Goal: Task Accomplishment & Management: Manage account settings

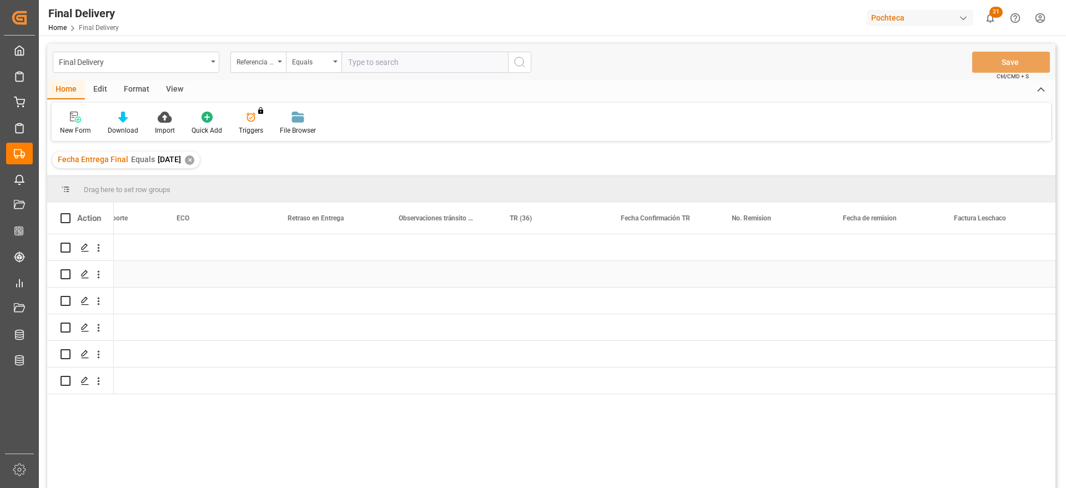
scroll to position [0, 4170]
click at [194, 163] on div "✕" at bounding box center [189, 159] width 9 height 9
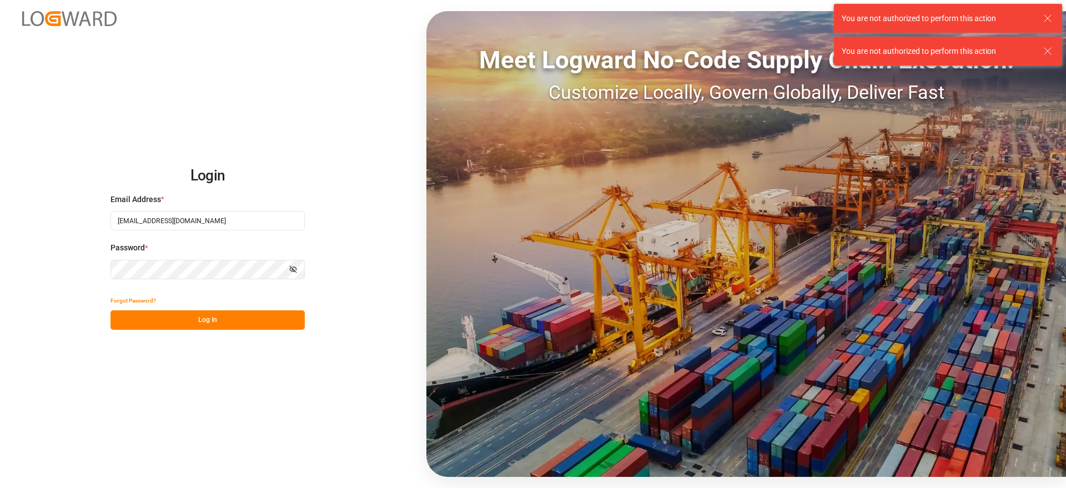
click at [267, 319] on button "Log In" at bounding box center [207, 319] width 194 height 19
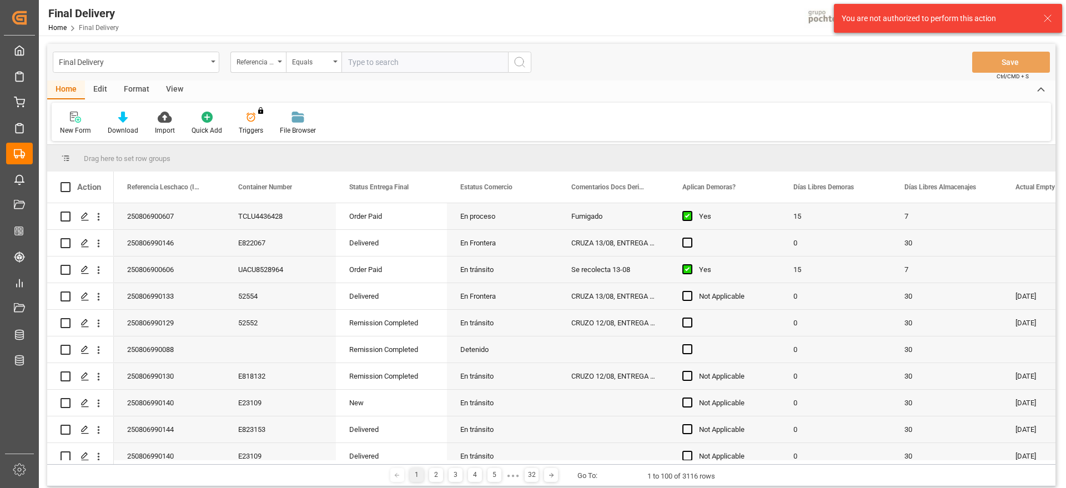
click at [1048, 17] on icon at bounding box center [1047, 18] width 13 height 13
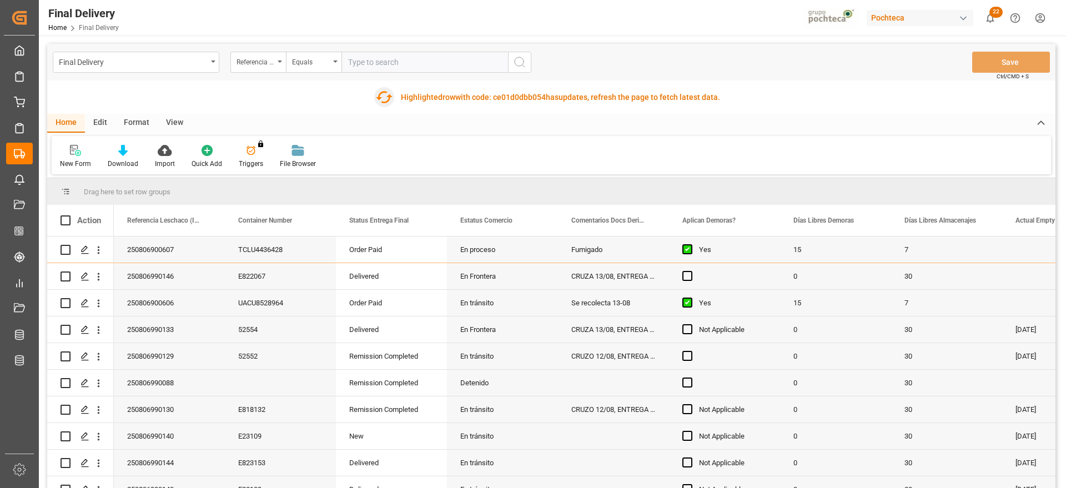
drag, startPoint x: 384, startPoint y: 94, endPoint x: 419, endPoint y: 101, distance: 35.6
click at [385, 94] on icon "button" at bounding box center [384, 97] width 18 height 18
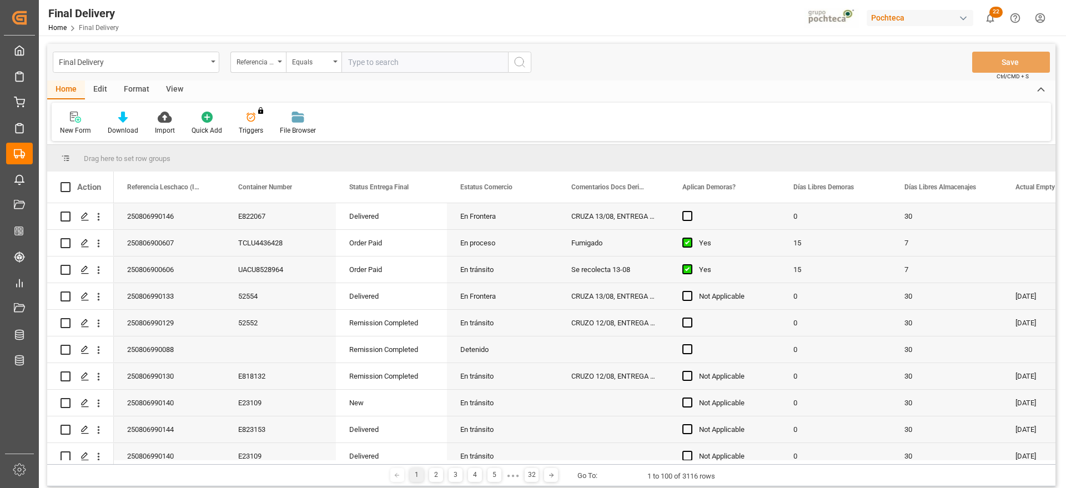
click at [180, 93] on div "View" at bounding box center [175, 89] width 34 height 19
click at [123, 125] on div "Standard Templates" at bounding box center [126, 130] width 56 height 10
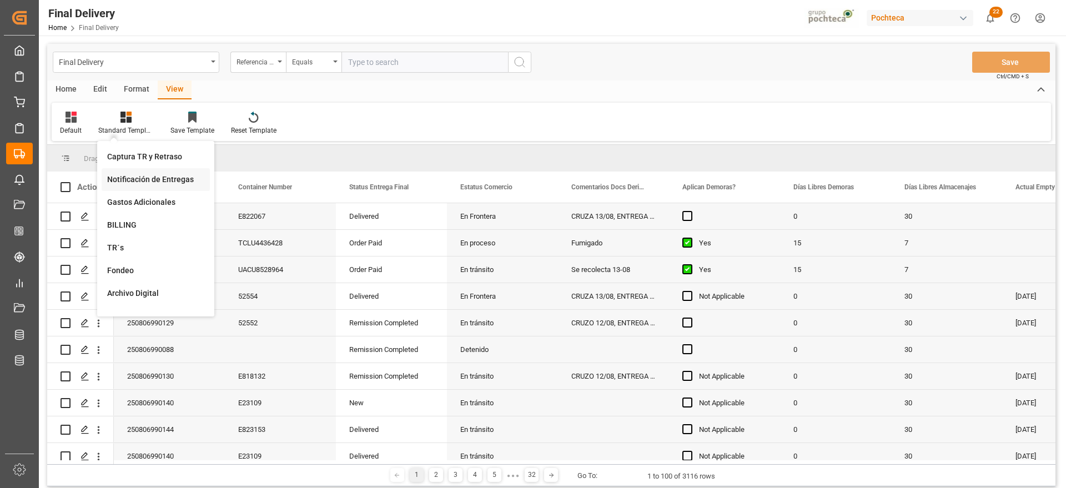
click at [154, 175] on div "Notificación de Entregas" at bounding box center [155, 180] width 97 height 12
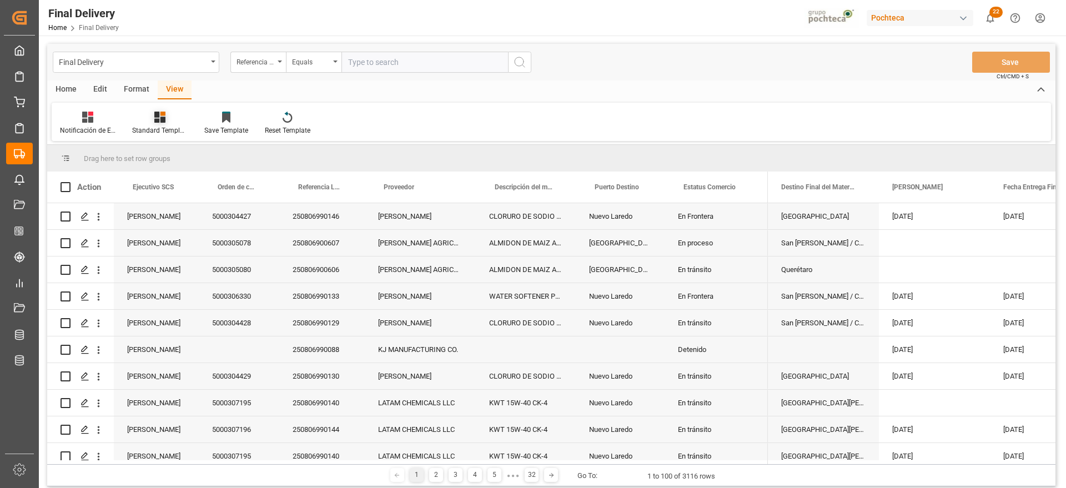
click at [160, 122] on icon at bounding box center [159, 117] width 11 height 11
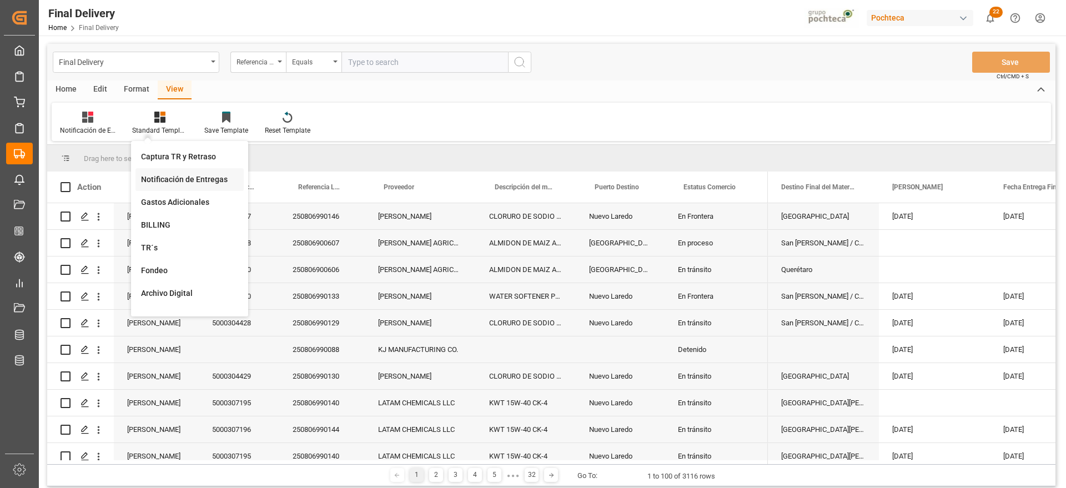
click at [175, 179] on div "Notificación de Entregas" at bounding box center [189, 180] width 97 height 12
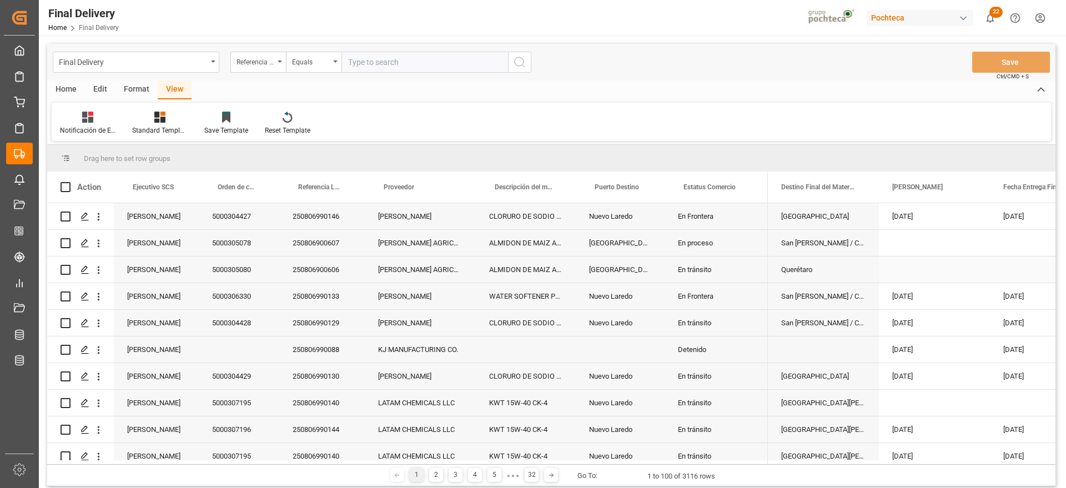
click at [582, 274] on div "[GEOGRAPHIC_DATA]" at bounding box center [620, 269] width 89 height 26
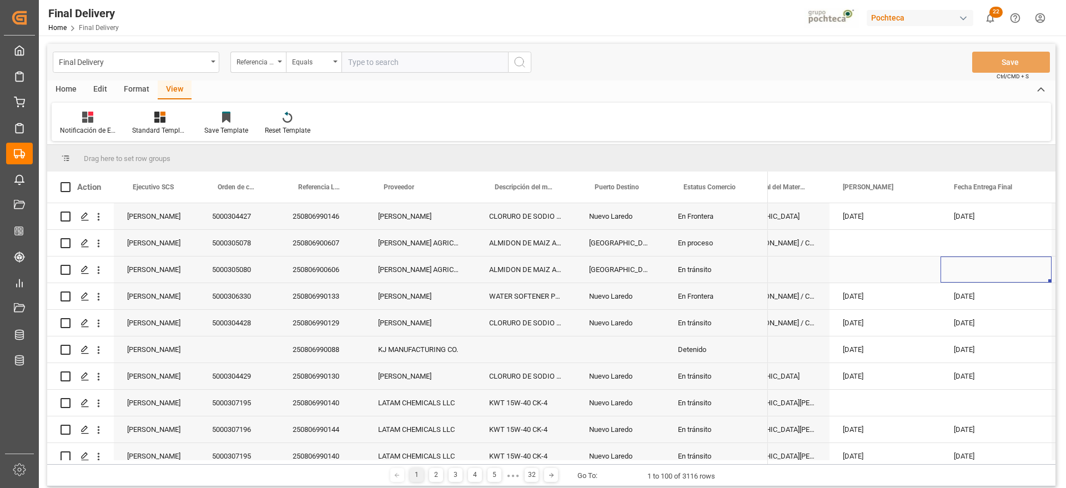
scroll to position [0, 160]
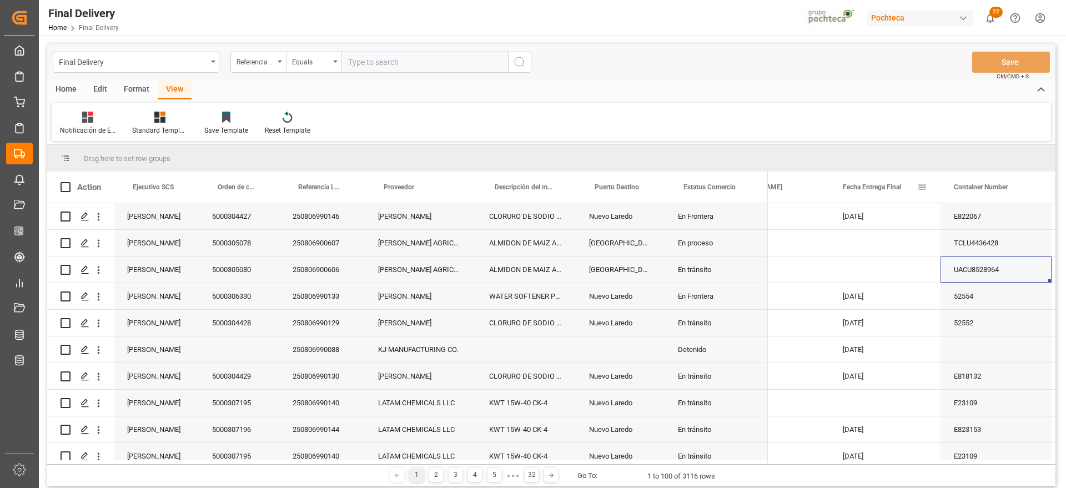
click at [923, 189] on span at bounding box center [922, 187] width 10 height 10
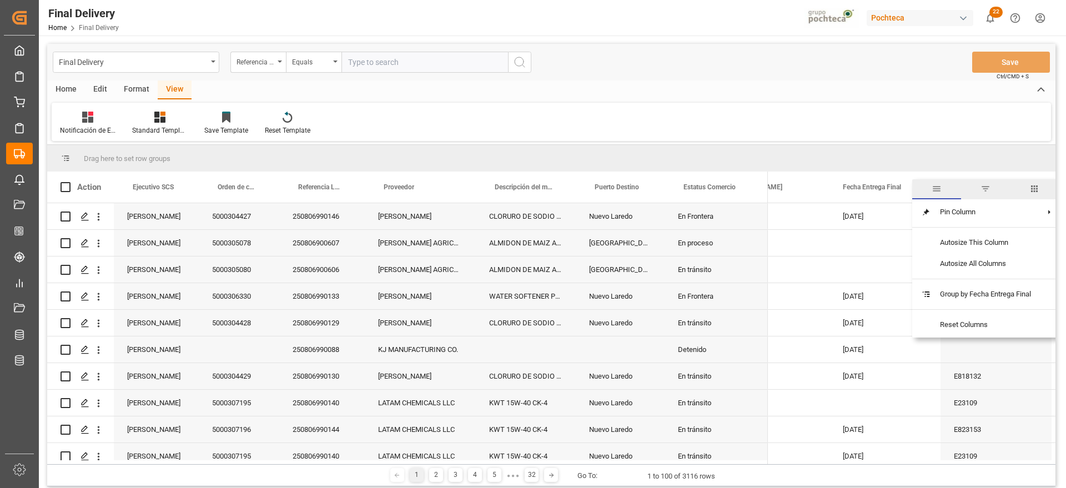
click at [984, 188] on span "filter" at bounding box center [985, 189] width 10 height 10
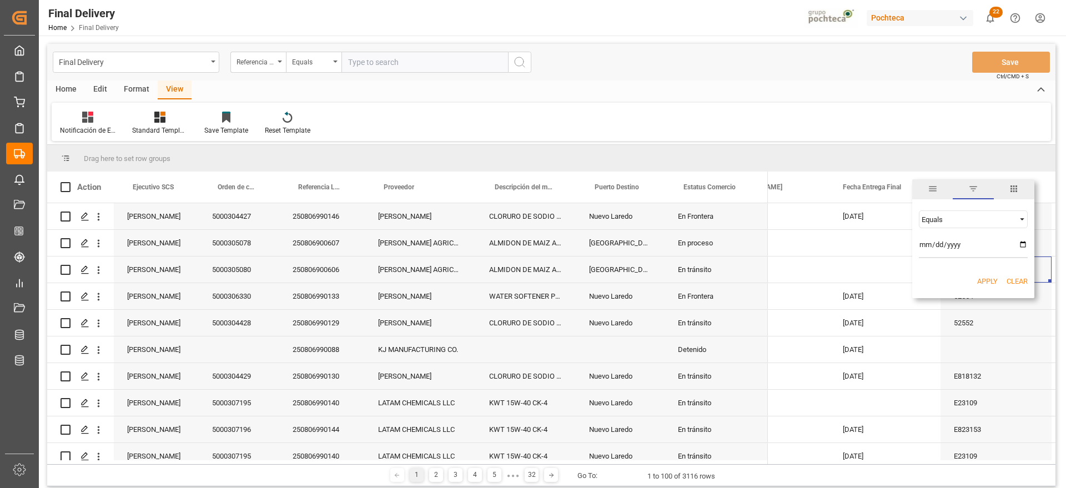
click at [1019, 245] on input "date" at bounding box center [973, 247] width 109 height 22
type input "[DATE]"
click at [988, 280] on button "Apply" at bounding box center [987, 281] width 21 height 11
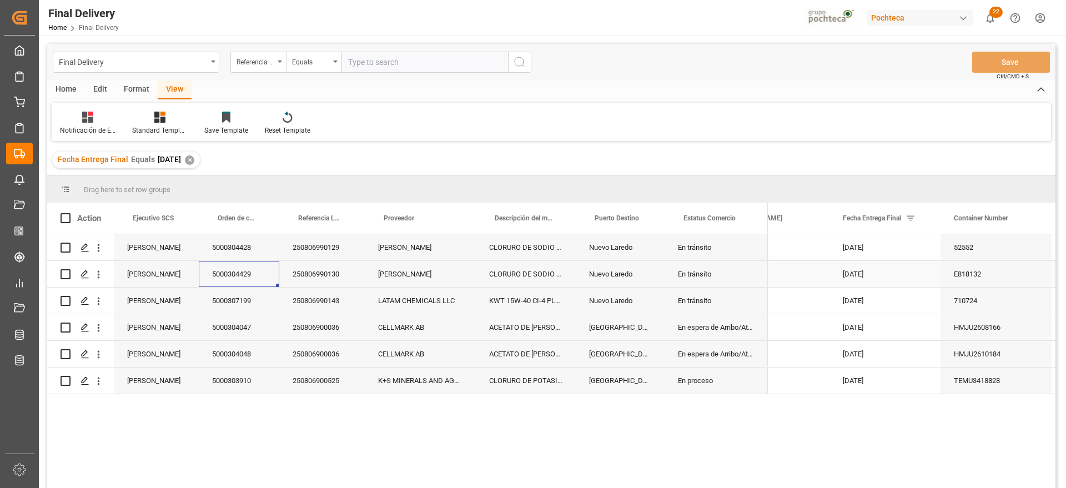
click at [266, 276] on div "5000304429" at bounding box center [239, 274] width 80 height 26
click at [248, 356] on div "5000304048" at bounding box center [239, 354] width 80 height 26
click at [756, 329] on div "En espera de Arribo/Atraque" at bounding box center [715, 327] width 103 height 26
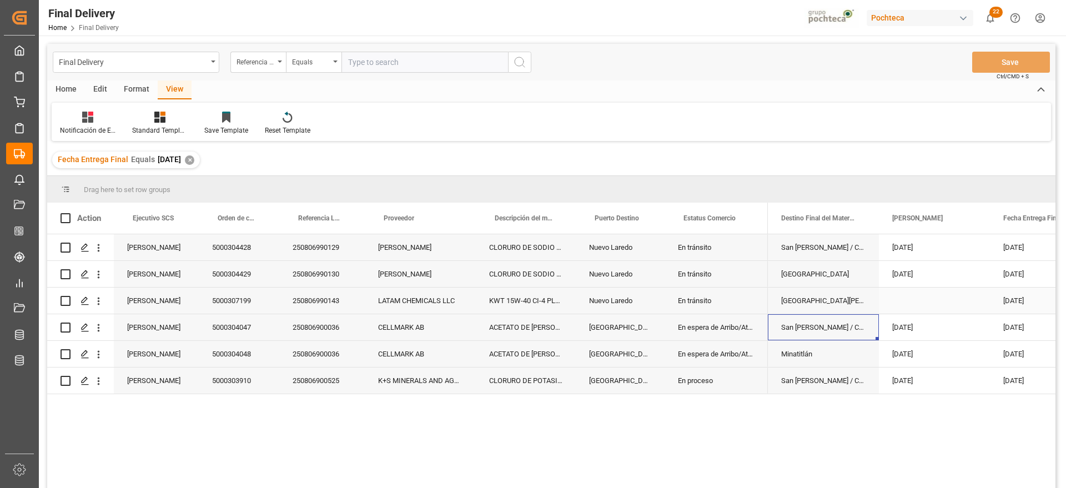
click at [517, 312] on div "KWT 15W-40 CI-4 PLUS IBC 1000L (9106090)" at bounding box center [526, 301] width 100 height 26
click at [409, 304] on div "LATAM CHEMICALS LLC" at bounding box center [420, 301] width 111 height 26
click at [395, 358] on div "CELLMARK AB" at bounding box center [420, 354] width 111 height 26
click at [395, 334] on div "CELLMARK AB" at bounding box center [420, 327] width 111 height 26
click at [328, 331] on div "250806900036" at bounding box center [321, 327] width 85 height 26
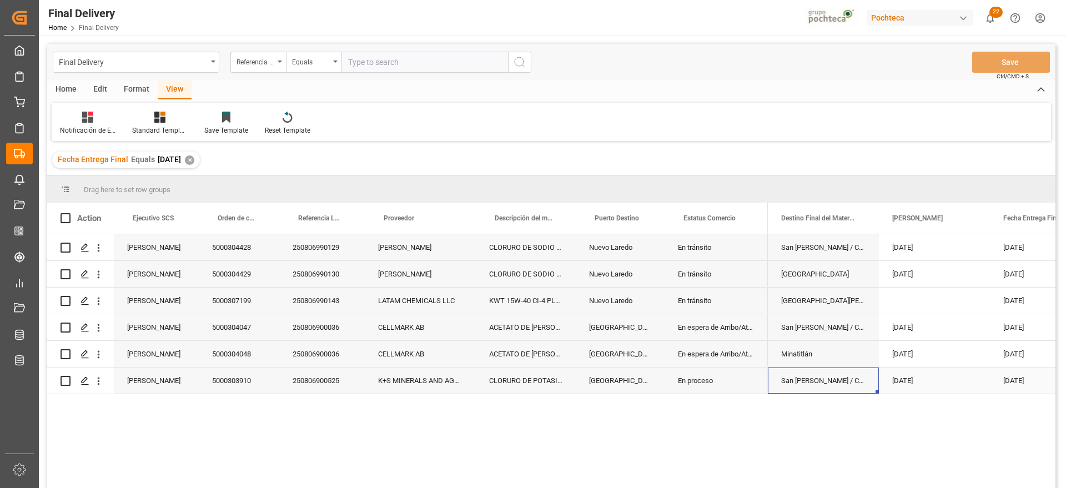
click at [869, 376] on div "San [PERSON_NAME] / CDMX" at bounding box center [823, 380] width 111 height 26
click at [417, 387] on div "K+S MINERALS AND AGRICULTURE GMBH" at bounding box center [420, 380] width 111 height 26
click at [465, 307] on div "LATAM CHEMICALS LLC" at bounding box center [420, 301] width 111 height 26
click at [818, 326] on div "San [PERSON_NAME] / CDMX" at bounding box center [823, 327] width 111 height 26
click at [442, 323] on div "CELLMARK AB" at bounding box center [420, 327] width 111 height 26
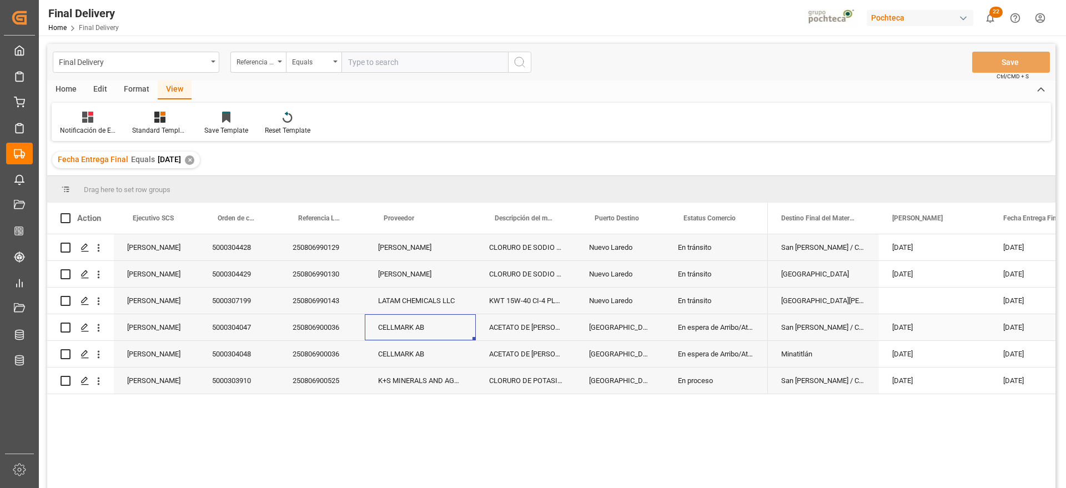
click at [606, 313] on div "Nuevo Laredo" at bounding box center [620, 301] width 89 height 26
click at [440, 326] on div "CELLMARK AB" at bounding box center [420, 327] width 111 height 26
click at [87, 324] on polygon "Press SPACE to select this row." at bounding box center [85, 327] width 6 height 6
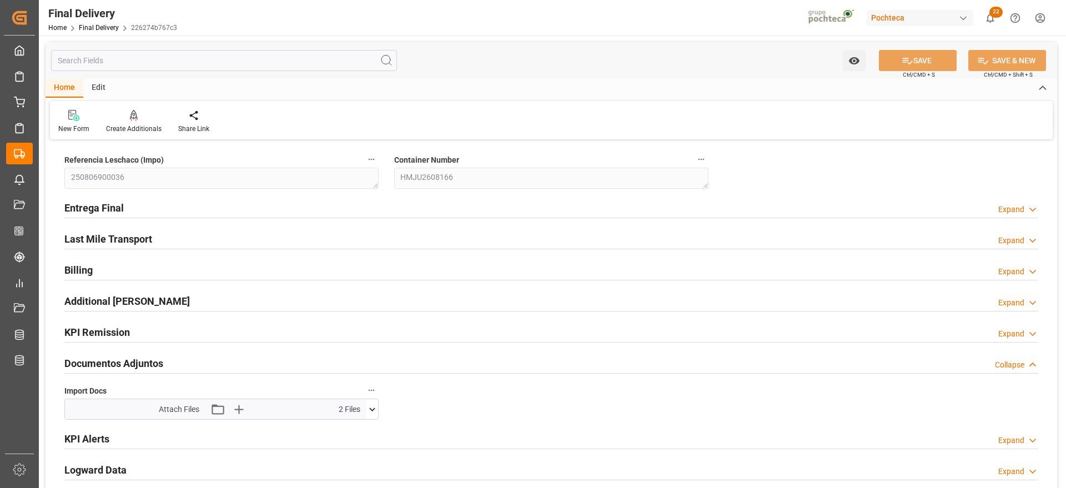
click at [369, 404] on icon at bounding box center [372, 410] width 12 height 12
click at [349, 430] on icon at bounding box center [343, 430] width 12 height 12
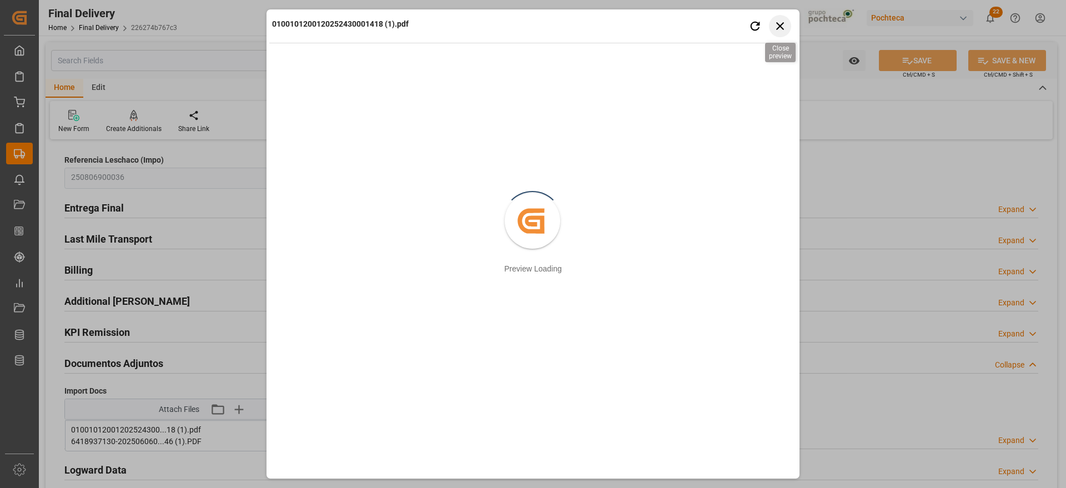
click at [776, 25] on icon "button" at bounding box center [780, 26] width 14 height 14
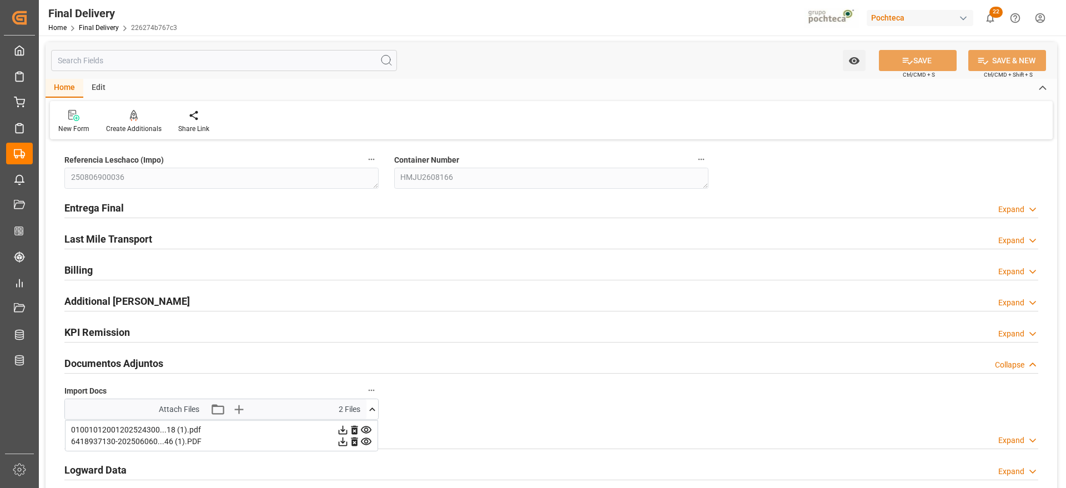
click at [348, 439] on icon at bounding box center [343, 441] width 9 height 9
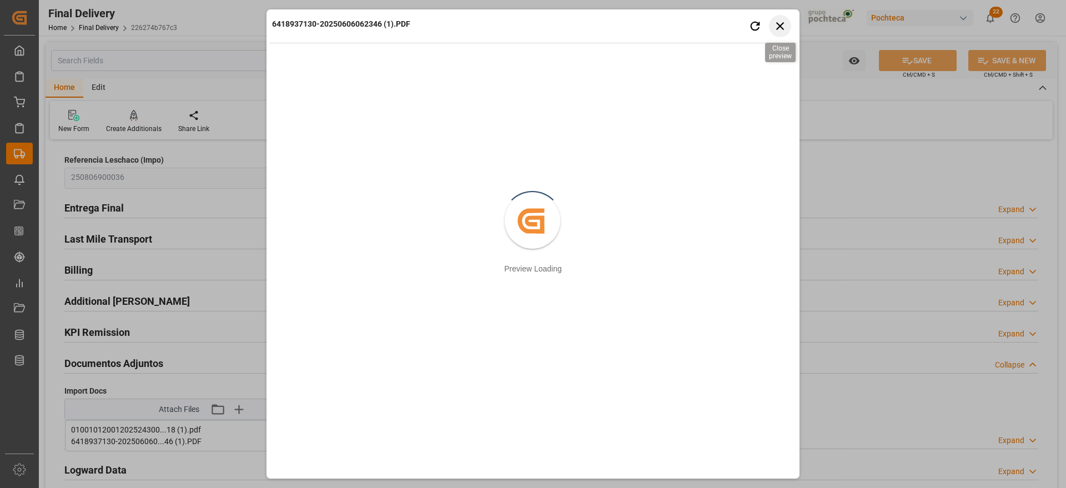
click at [779, 23] on icon "button" at bounding box center [780, 26] width 14 height 14
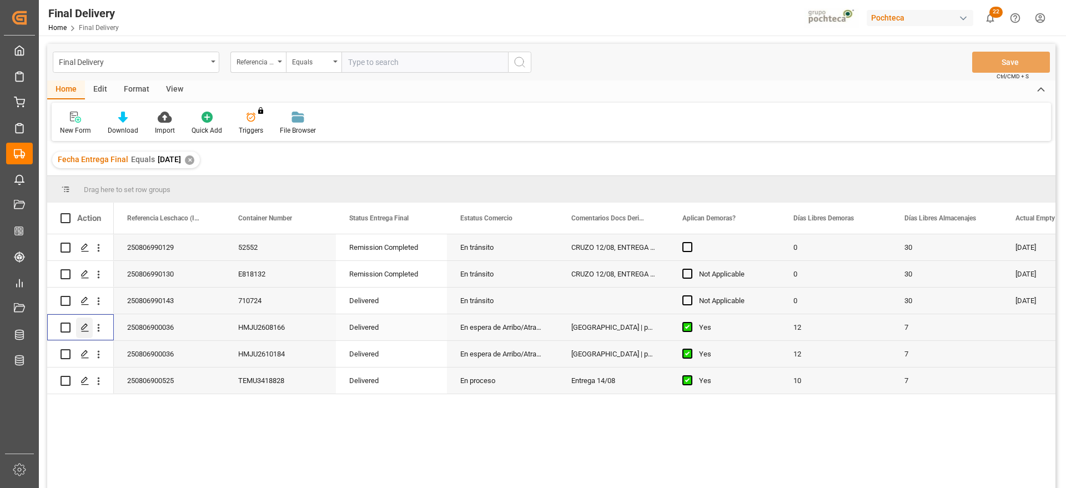
click at [83, 325] on icon "Press SPACE to select this row." at bounding box center [84, 327] width 9 height 9
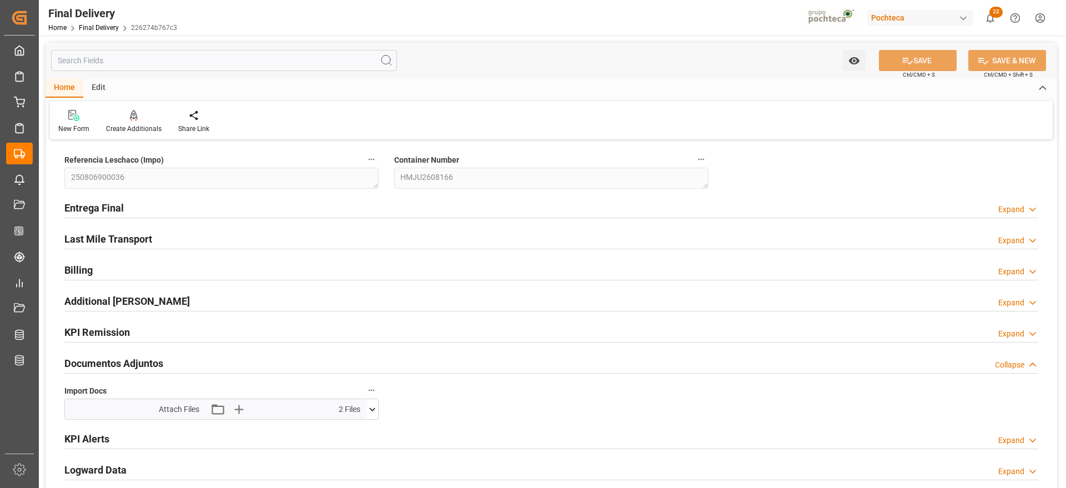
click at [372, 406] on icon at bounding box center [372, 410] width 12 height 12
click at [238, 409] on icon "button" at bounding box center [238, 409] width 11 height 11
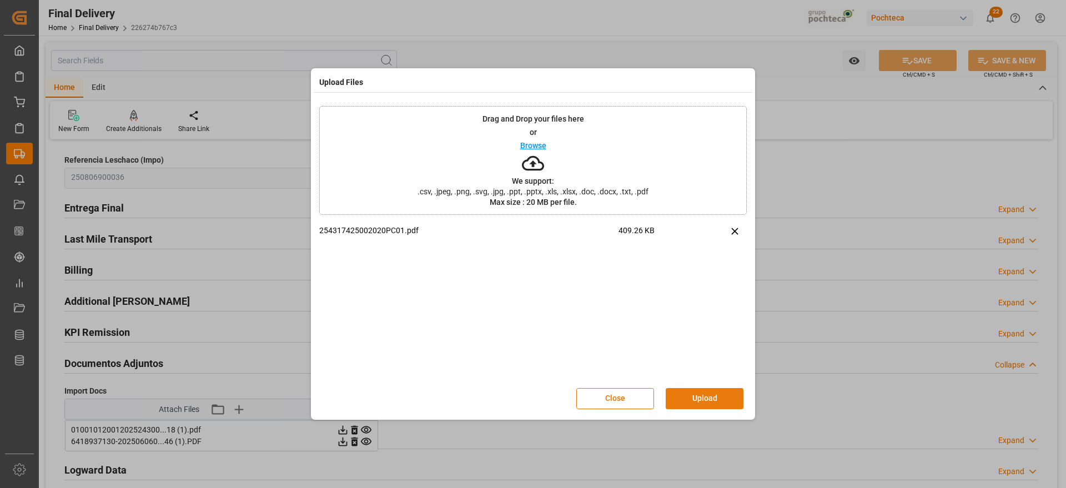
click at [697, 396] on button "Upload" at bounding box center [705, 398] width 78 height 21
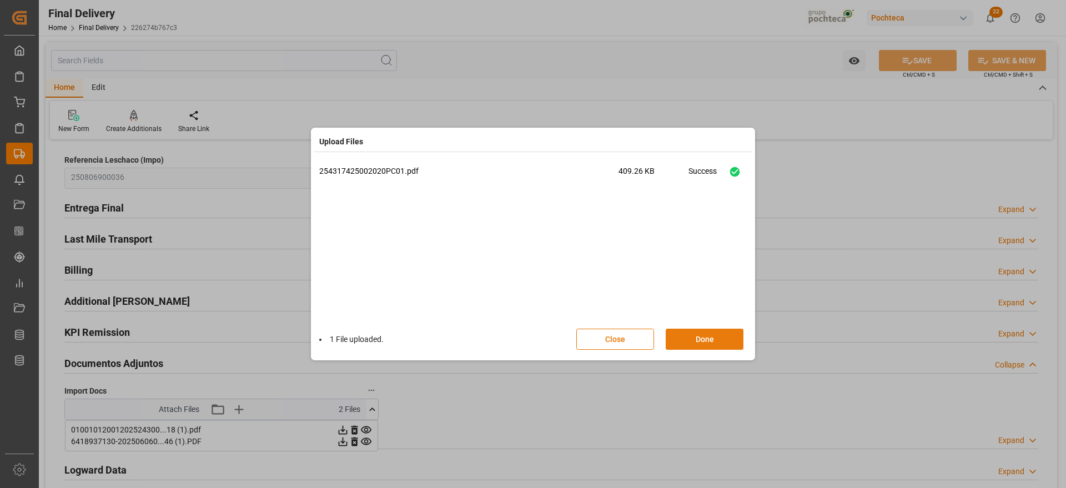
click at [696, 331] on button "Done" at bounding box center [705, 339] width 78 height 21
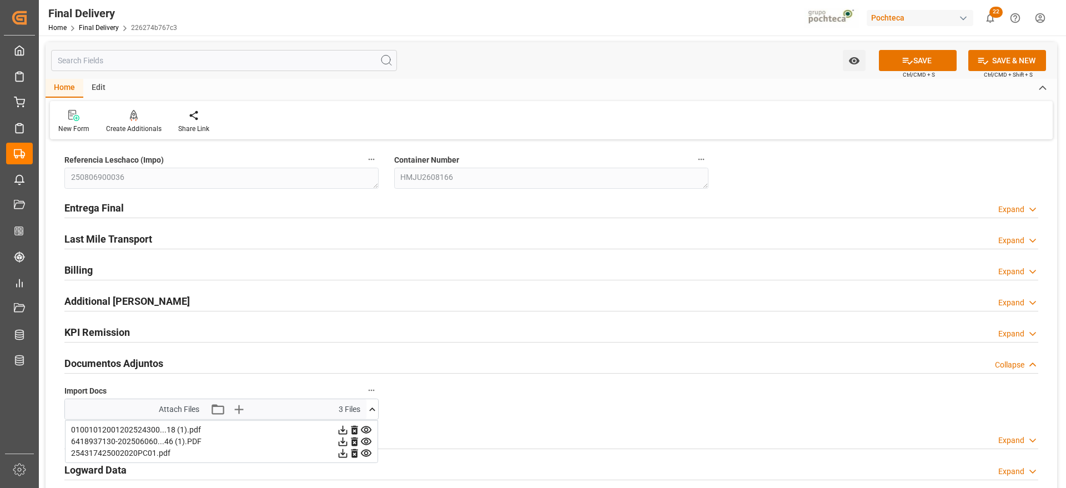
click at [931, 60] on button "SAVE" at bounding box center [918, 60] width 78 height 21
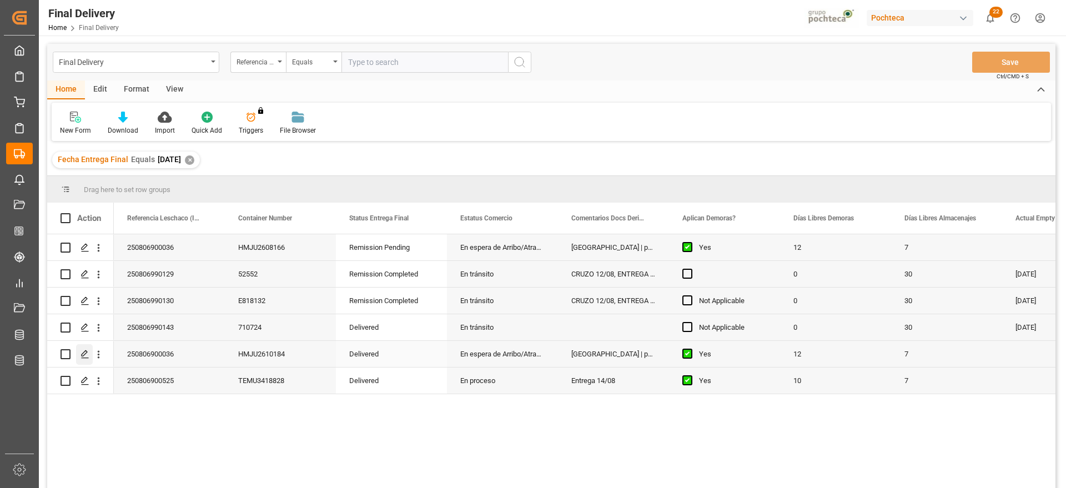
click at [77, 356] on div "Press SPACE to select this row." at bounding box center [84, 354] width 17 height 21
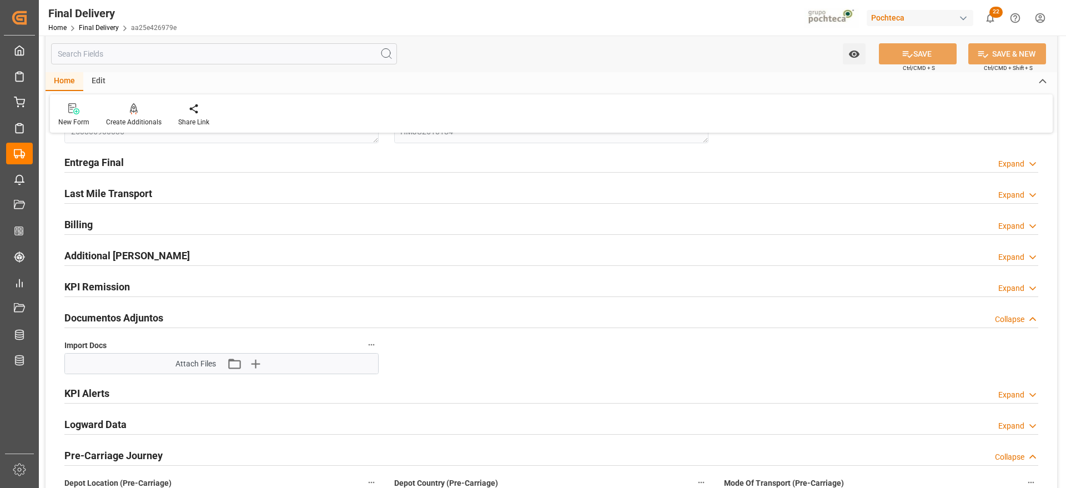
scroll to position [69, 0]
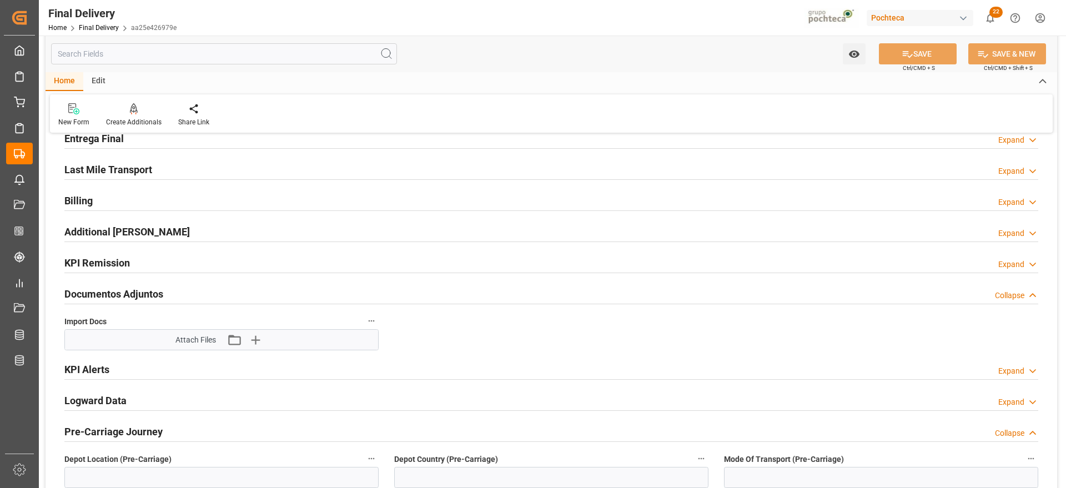
click at [263, 330] on div "Attach Files Attach existing file Upload new file" at bounding box center [221, 340] width 313 height 20
click at [255, 335] on icon "button" at bounding box center [255, 340] width 11 height 11
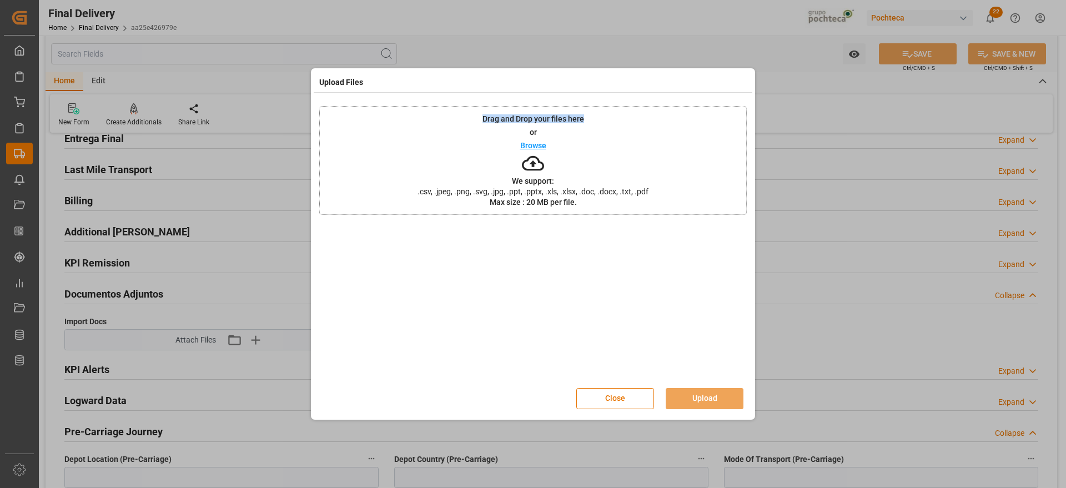
drag, startPoint x: 558, startPoint y: 79, endPoint x: 600, endPoint y: 145, distance: 78.6
click at [601, 135] on div "Upload Files Drag and Drop your files here or Browse We support: .csv, .jpeg, .…" at bounding box center [533, 244] width 439 height 346
click at [627, 391] on button "Close" at bounding box center [615, 398] width 78 height 21
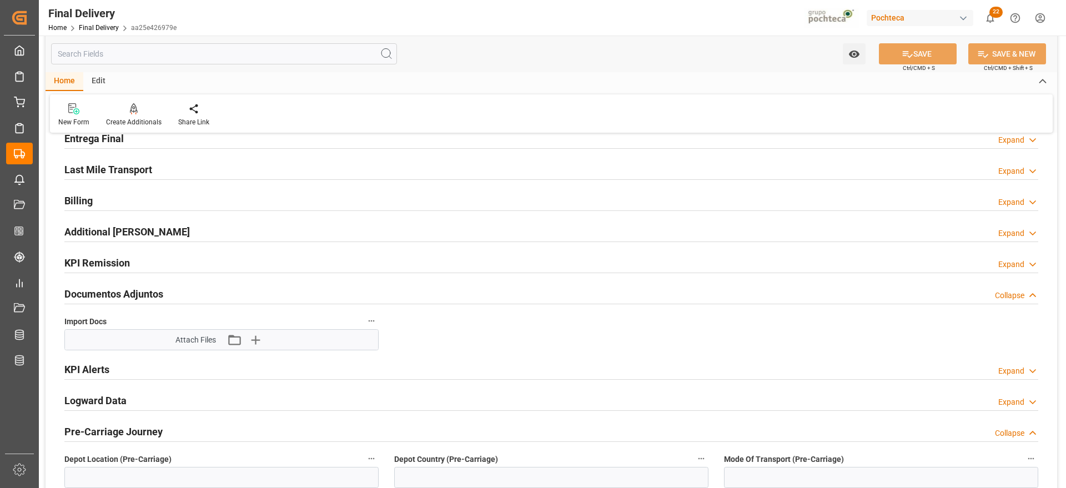
scroll to position [0, 0]
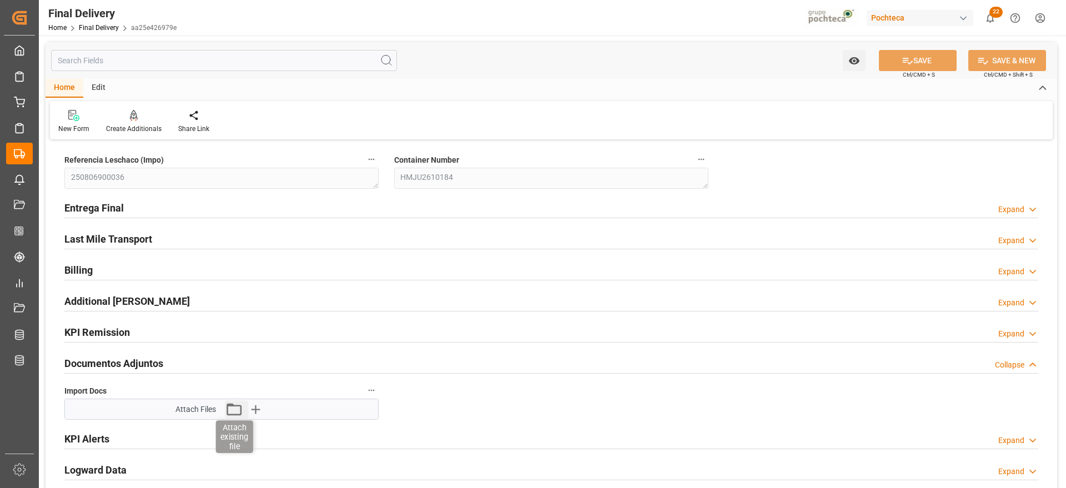
click at [234, 402] on icon "button" at bounding box center [234, 409] width 18 height 18
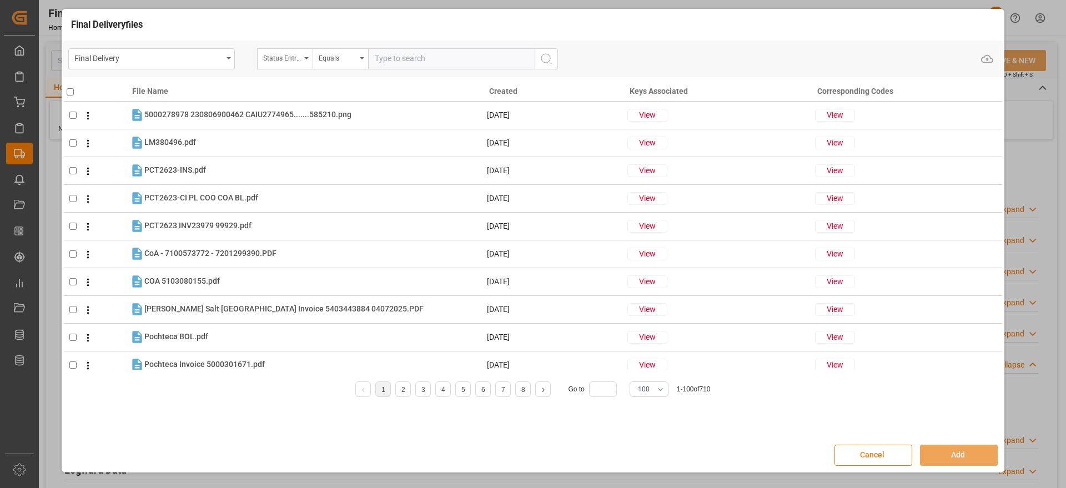
click at [874, 459] on button "Cancel" at bounding box center [873, 455] width 78 height 21
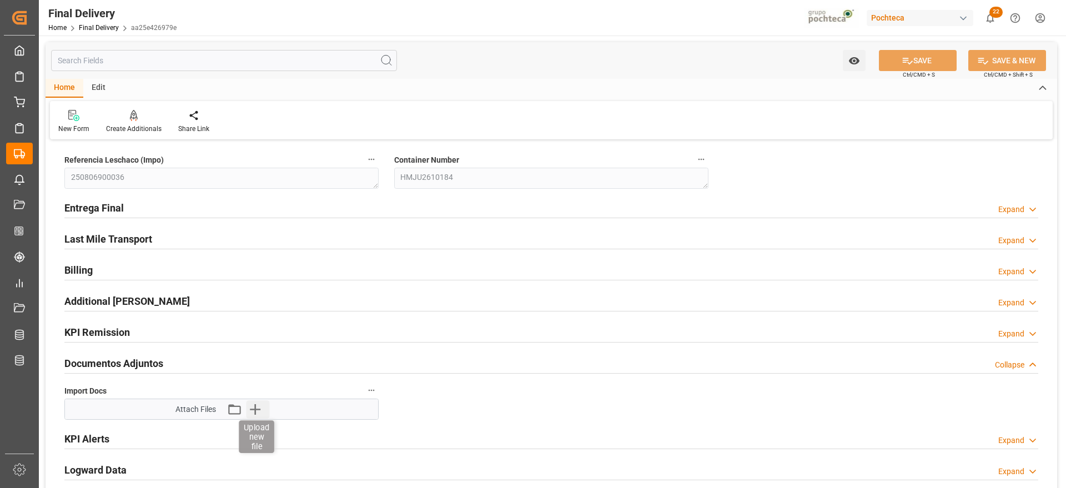
click at [260, 405] on icon "button" at bounding box center [255, 409] width 18 height 18
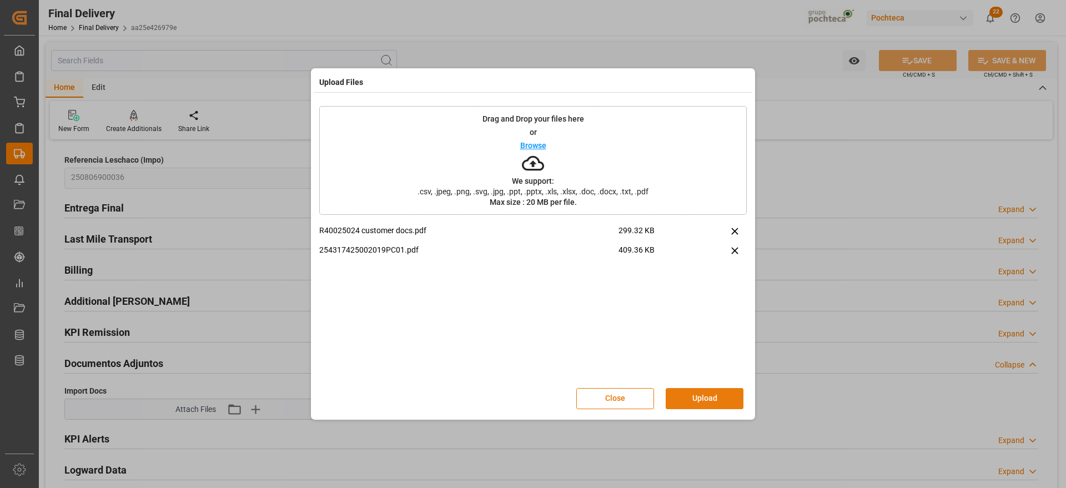
click at [708, 405] on button "Upload" at bounding box center [705, 398] width 78 height 21
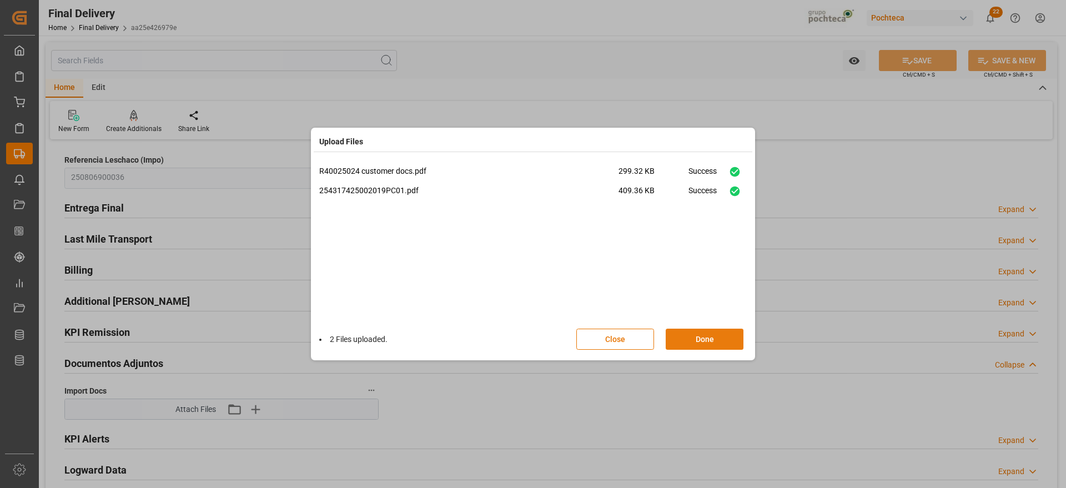
click at [698, 344] on button "Done" at bounding box center [705, 339] width 78 height 21
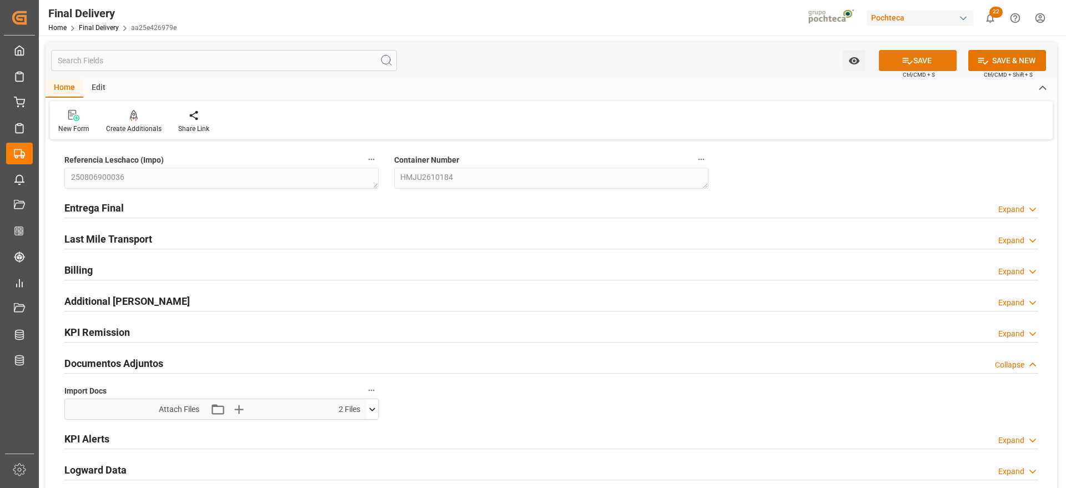
click at [926, 57] on button "SAVE" at bounding box center [918, 60] width 78 height 21
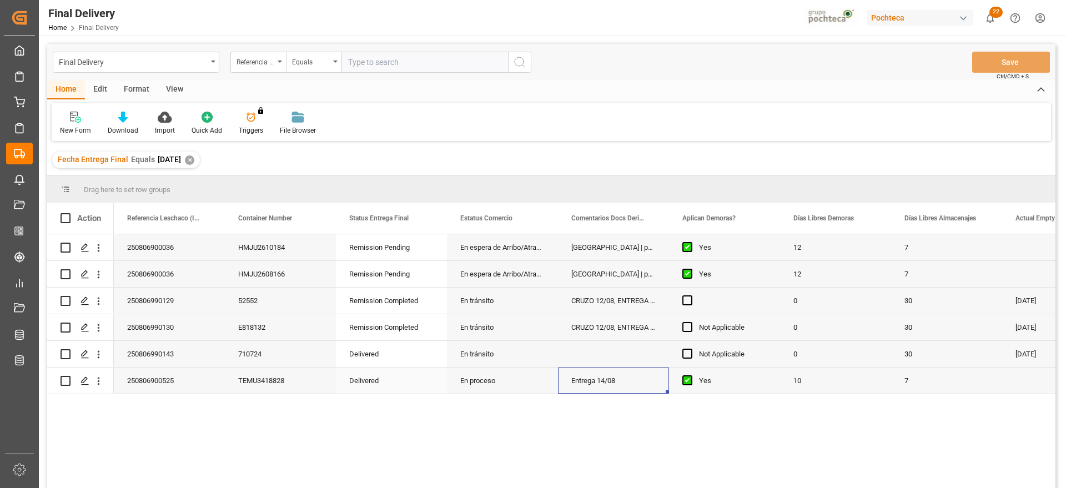
click at [607, 385] on div "Entrega 14/08" at bounding box center [613, 380] width 111 height 26
click at [262, 390] on div "TEMU3418828" at bounding box center [280, 380] width 111 height 26
click at [177, 384] on div "250806900525" at bounding box center [169, 380] width 111 height 26
click at [80, 378] on div "Press SPACE to select this row." at bounding box center [84, 381] width 17 height 21
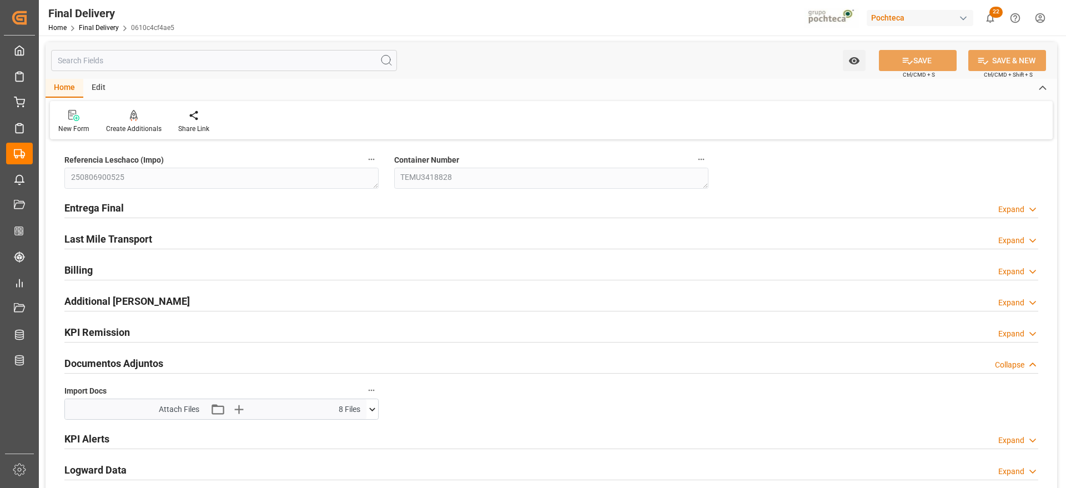
click at [374, 406] on icon at bounding box center [372, 410] width 12 height 12
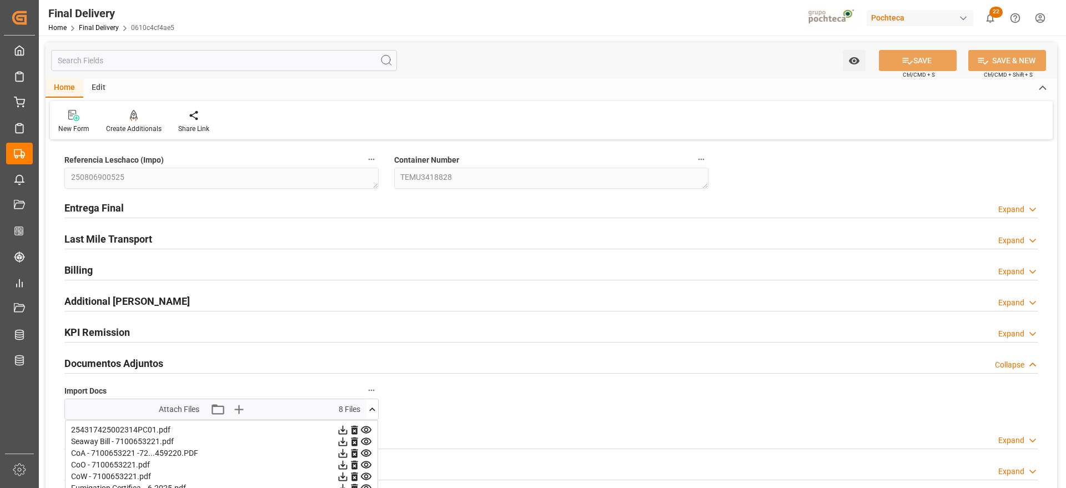
click at [372, 405] on icon at bounding box center [372, 410] width 12 height 12
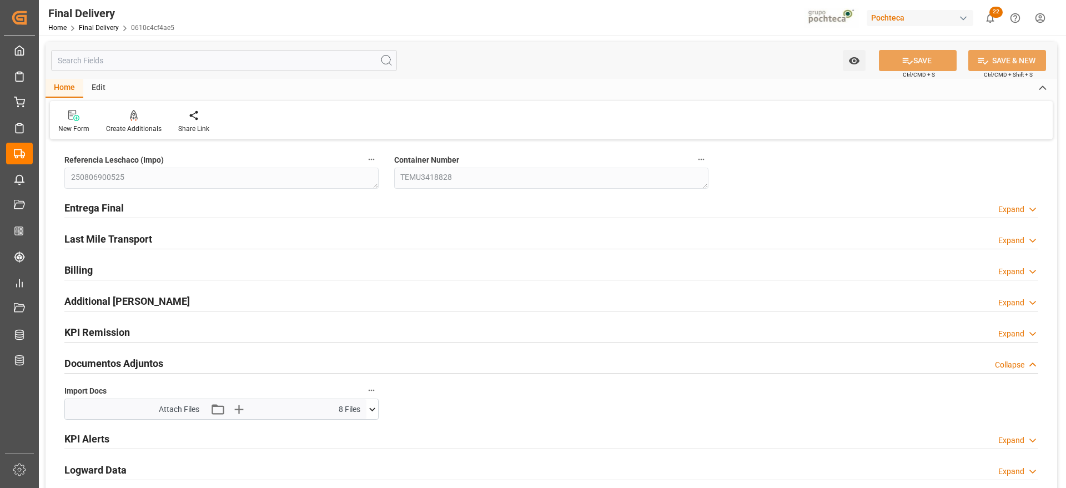
click at [372, 409] on icon at bounding box center [372, 410] width 12 height 12
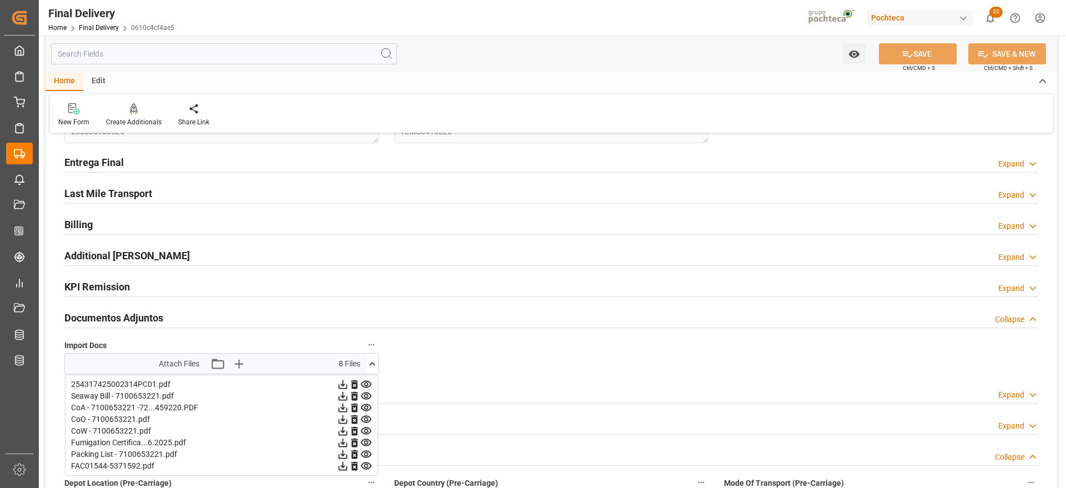
scroll to position [69, 0]
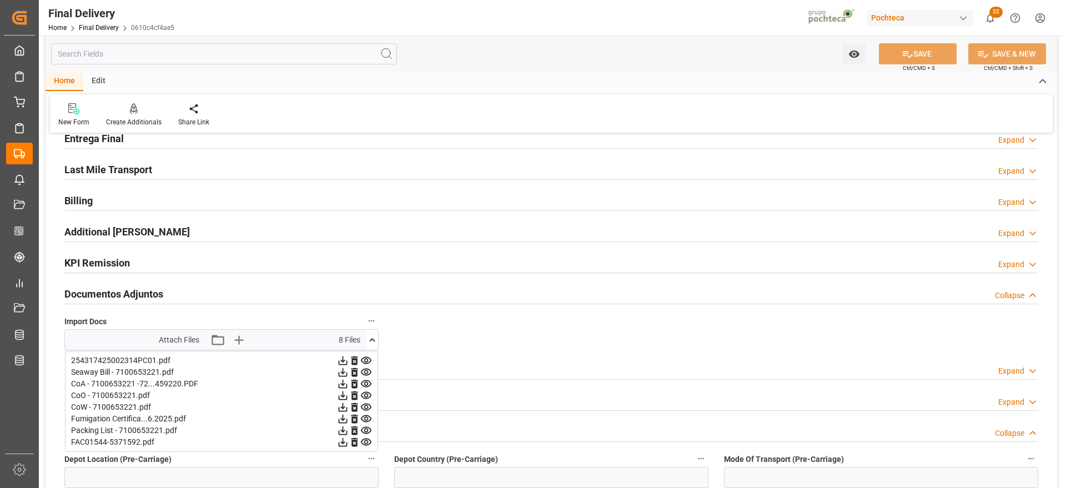
click at [341, 387] on icon at bounding box center [343, 384] width 12 height 12
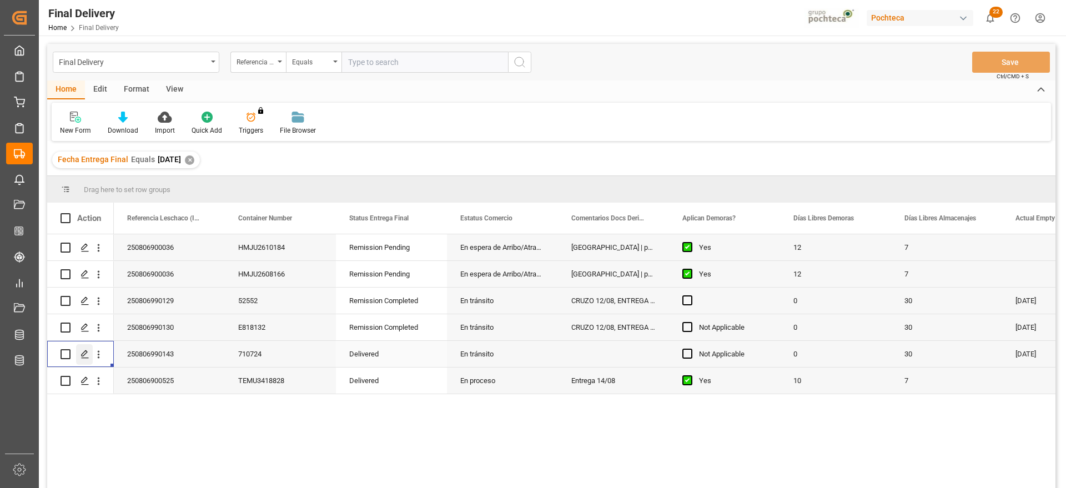
click at [82, 353] on icon "Press SPACE to select this row." at bounding box center [84, 354] width 9 height 9
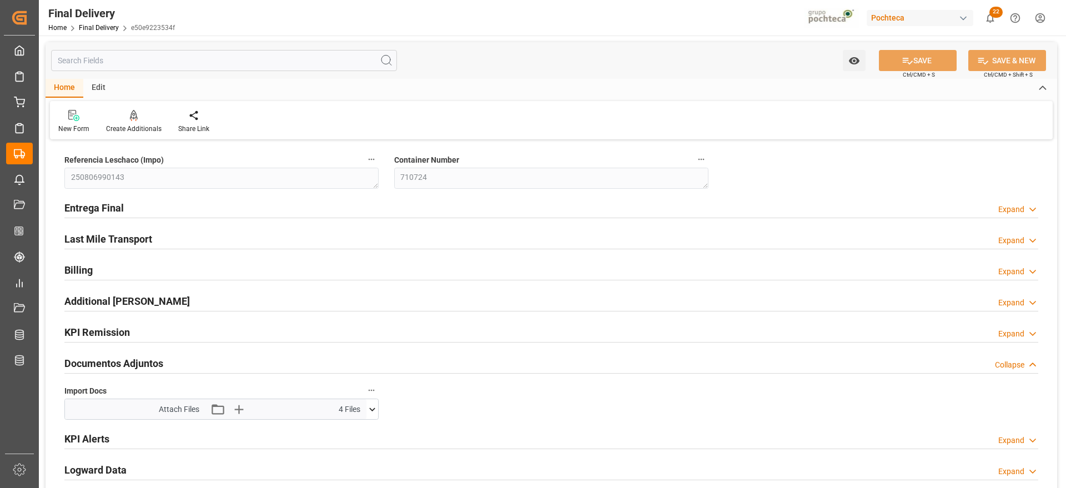
click at [371, 406] on icon at bounding box center [372, 410] width 12 height 12
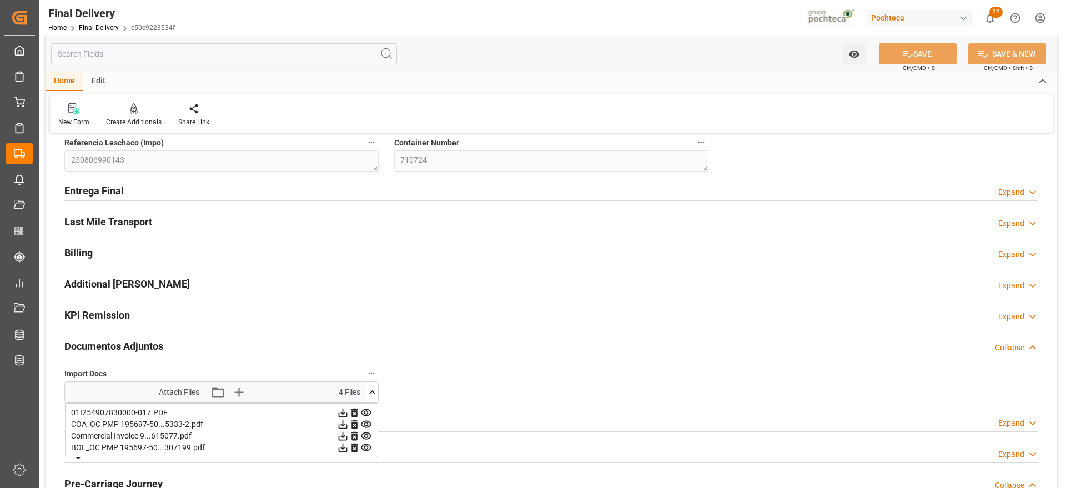
scroll to position [69, 0]
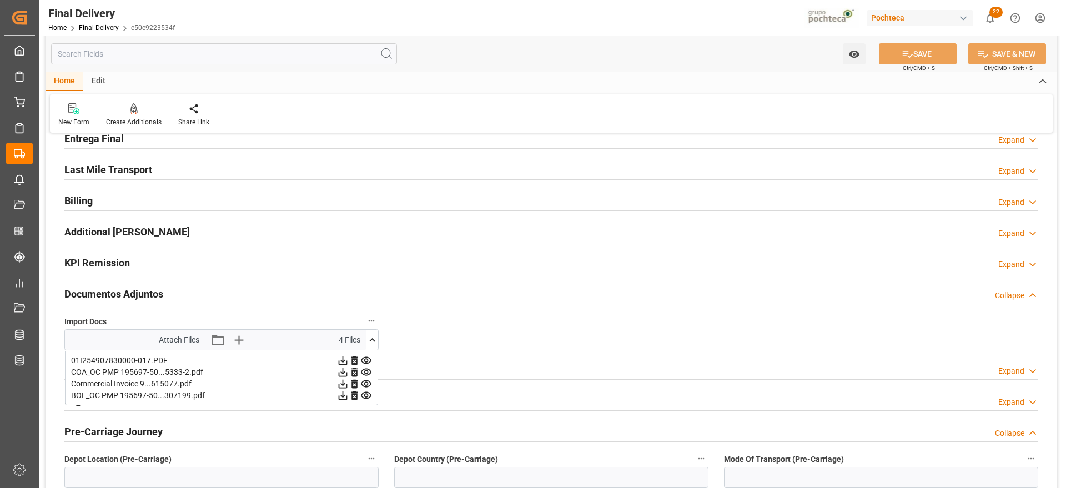
click at [340, 369] on icon at bounding box center [343, 372] width 12 height 12
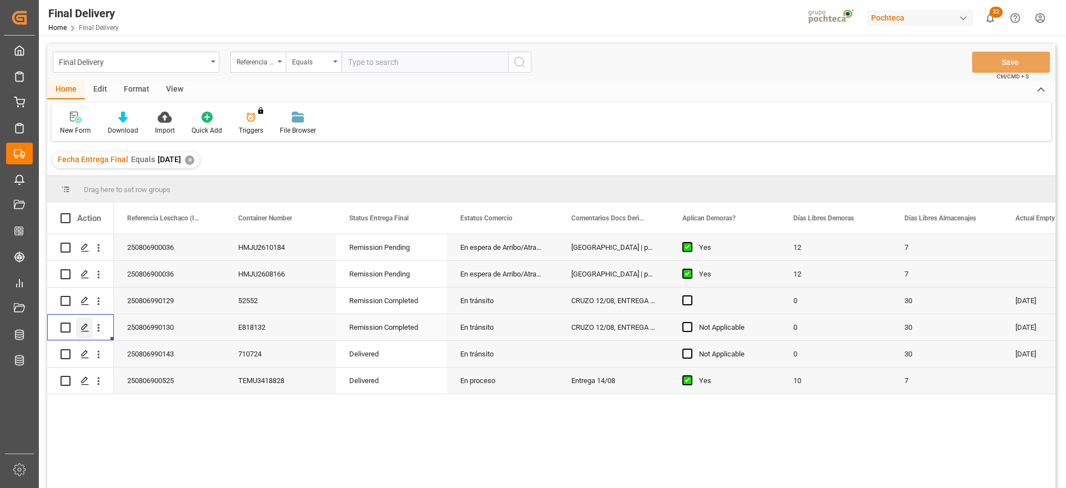
click at [79, 325] on div "Press SPACE to select this row." at bounding box center [84, 328] width 17 height 21
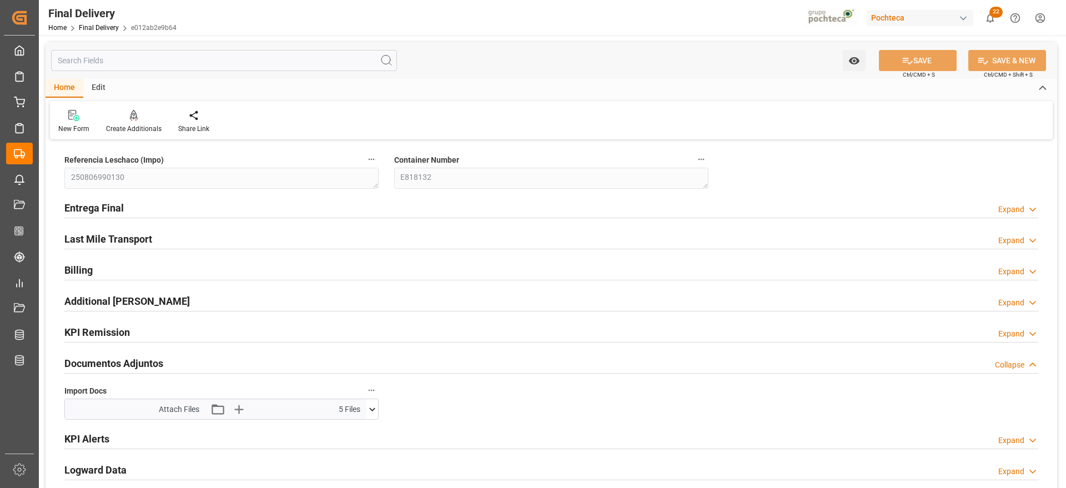
click at [375, 401] on button at bounding box center [372, 409] width 12 height 20
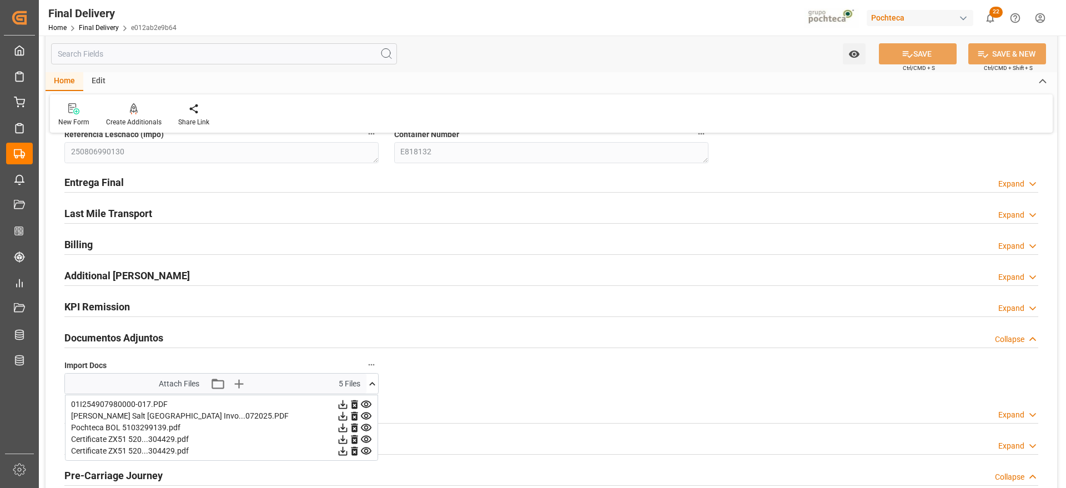
scroll to position [69, 0]
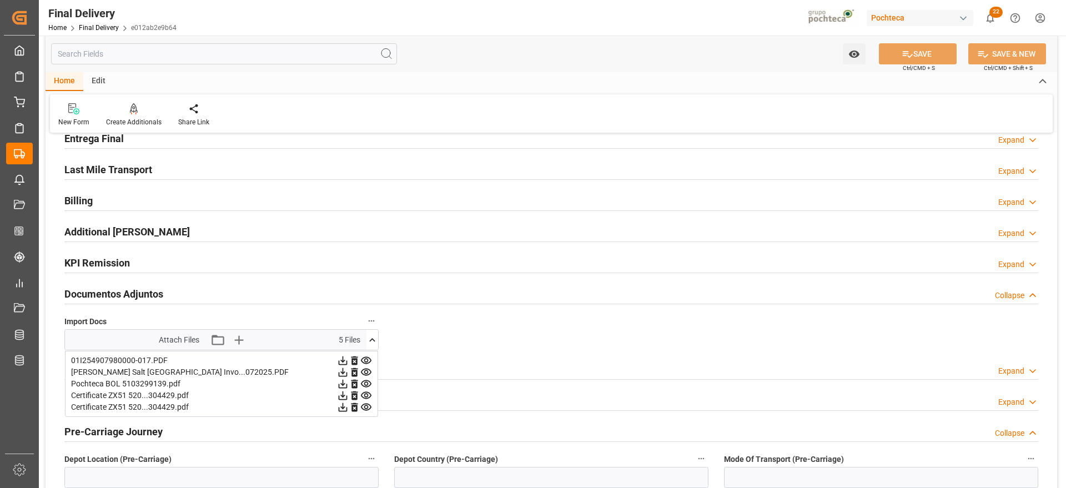
click at [343, 395] on icon at bounding box center [343, 395] width 9 height 9
click at [340, 404] on icon at bounding box center [343, 407] width 12 height 12
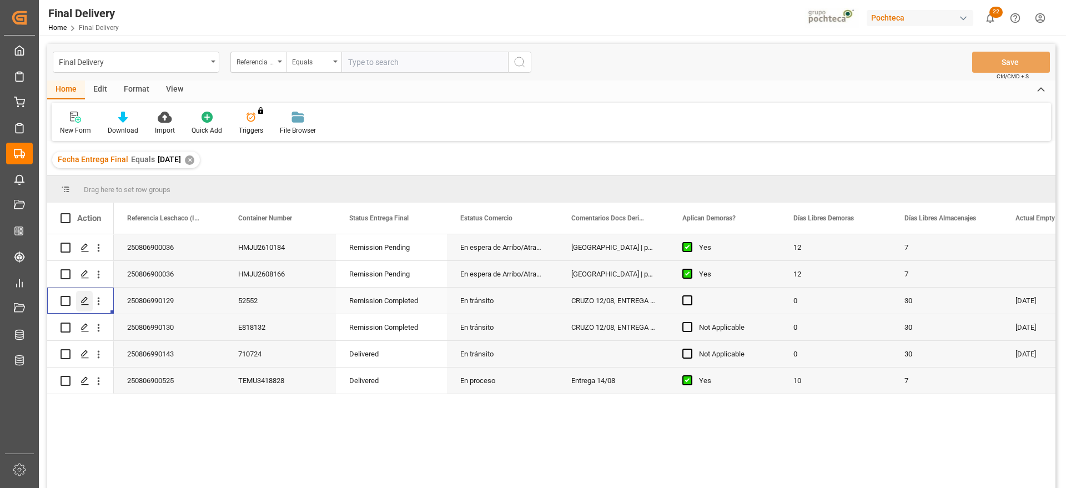
click at [83, 296] on icon "Press SPACE to select this row." at bounding box center [84, 300] width 9 height 9
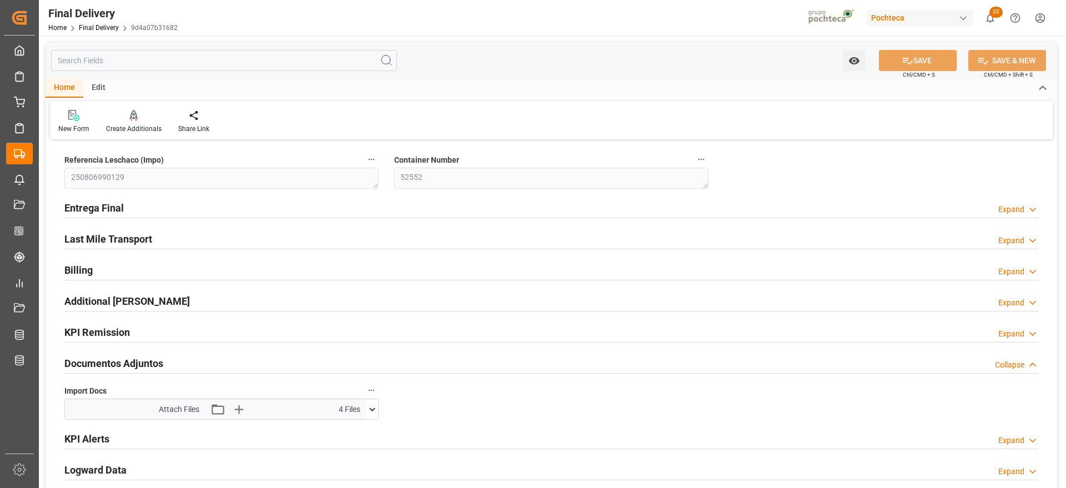
click at [375, 409] on icon at bounding box center [372, 410] width 12 height 12
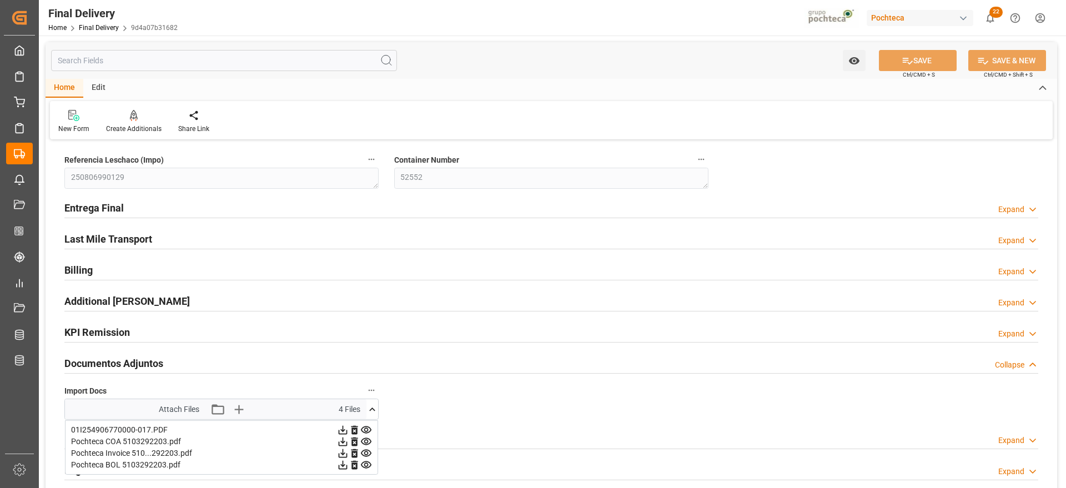
click at [344, 440] on icon at bounding box center [343, 442] width 12 height 12
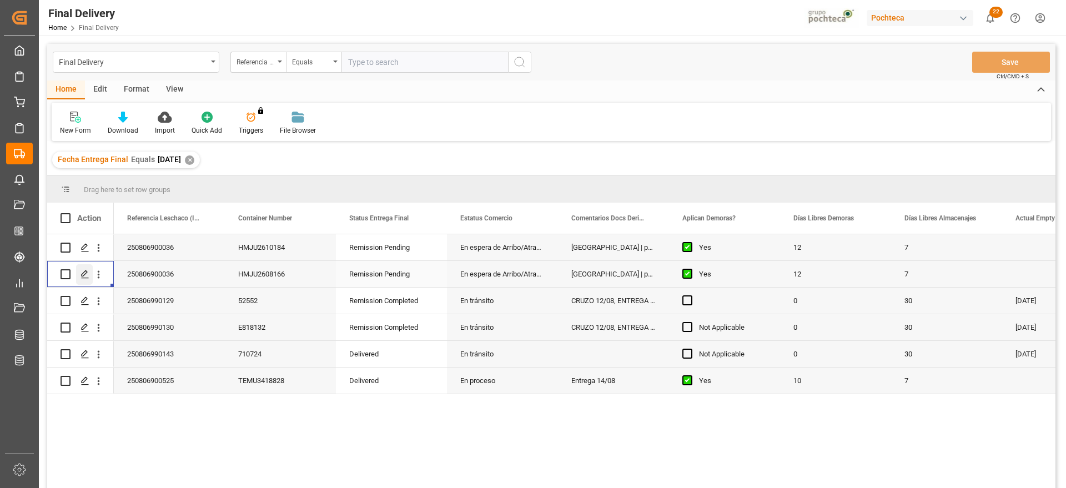
click at [83, 271] on icon "Press SPACE to select this row." at bounding box center [84, 274] width 9 height 9
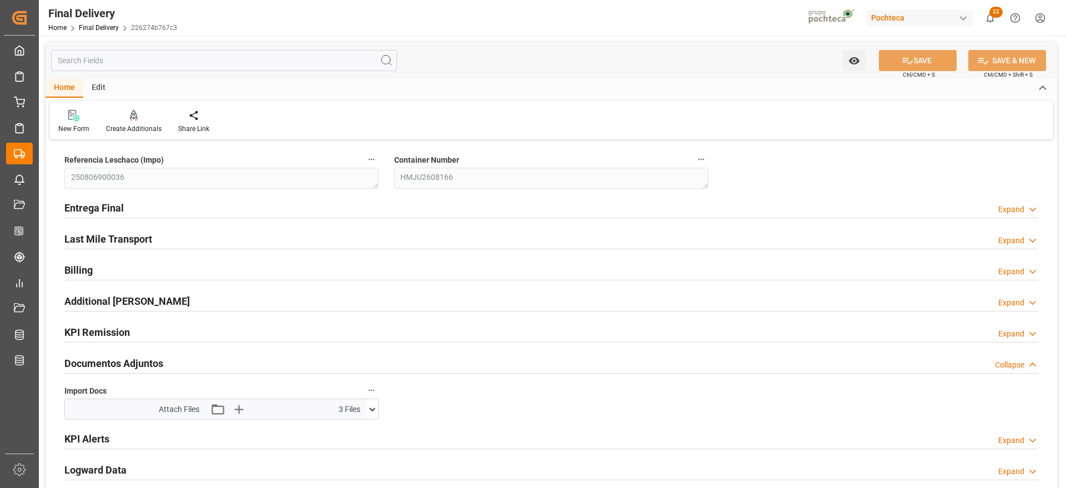
click at [371, 408] on icon at bounding box center [372, 410] width 12 height 12
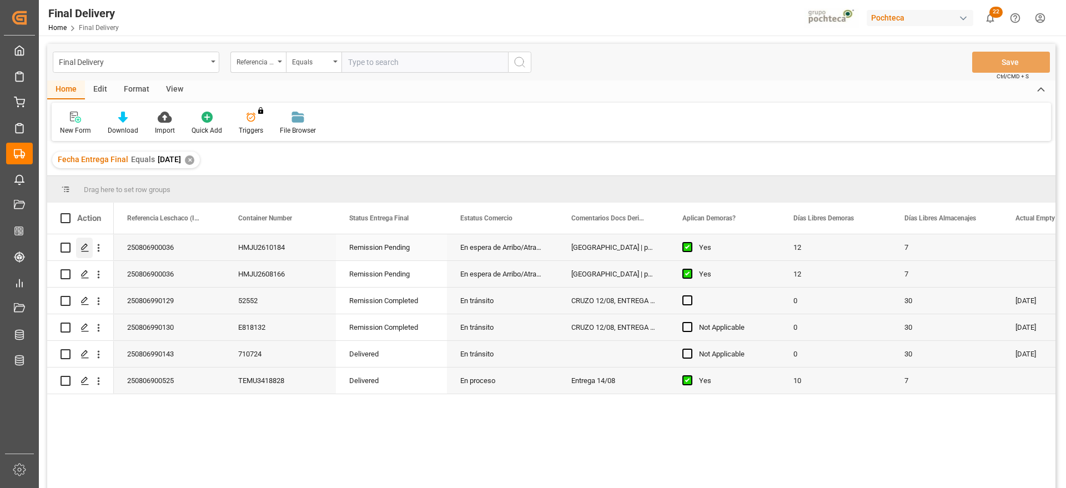
click at [79, 246] on div "Press SPACE to select this row." at bounding box center [84, 248] width 17 height 21
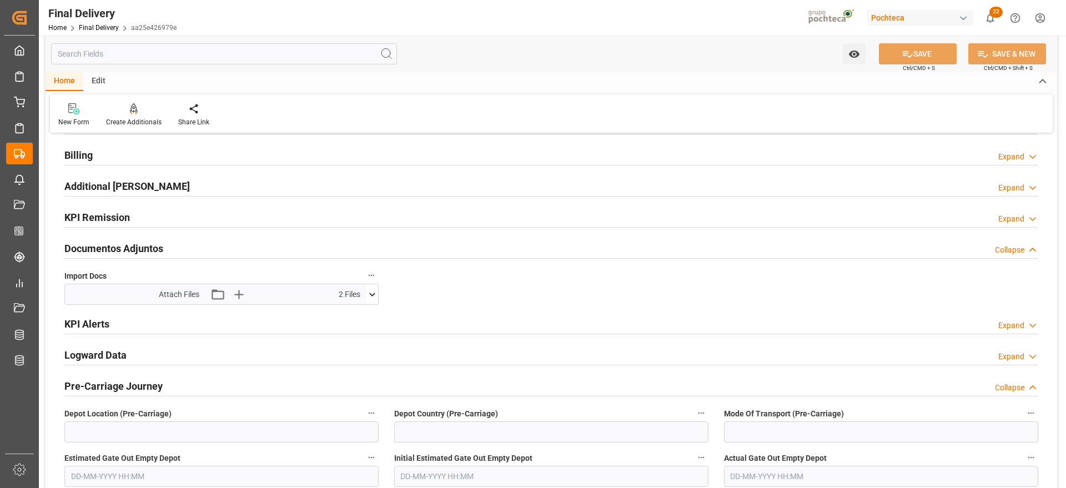
scroll to position [139, 0]
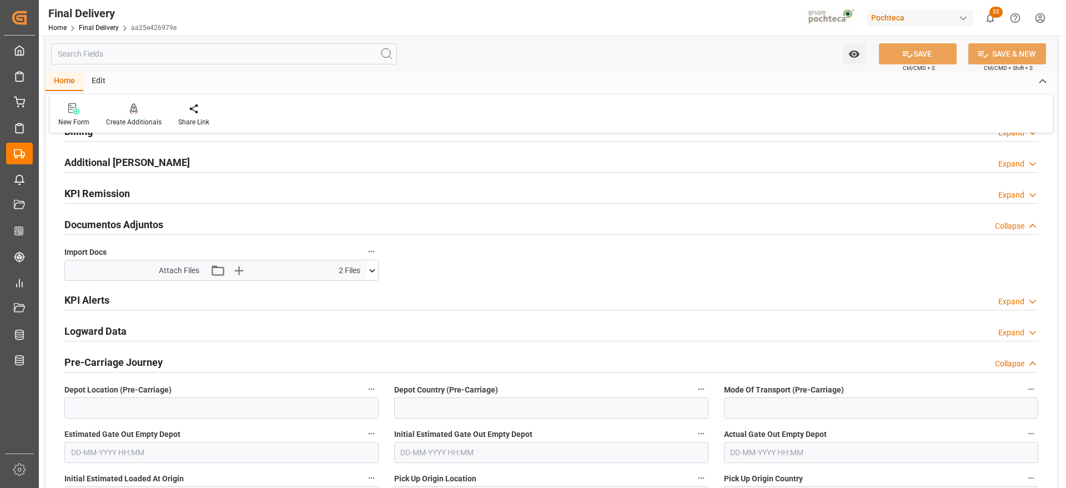
click at [371, 269] on icon at bounding box center [372, 271] width 12 height 12
click at [343, 289] on icon at bounding box center [343, 291] width 9 height 9
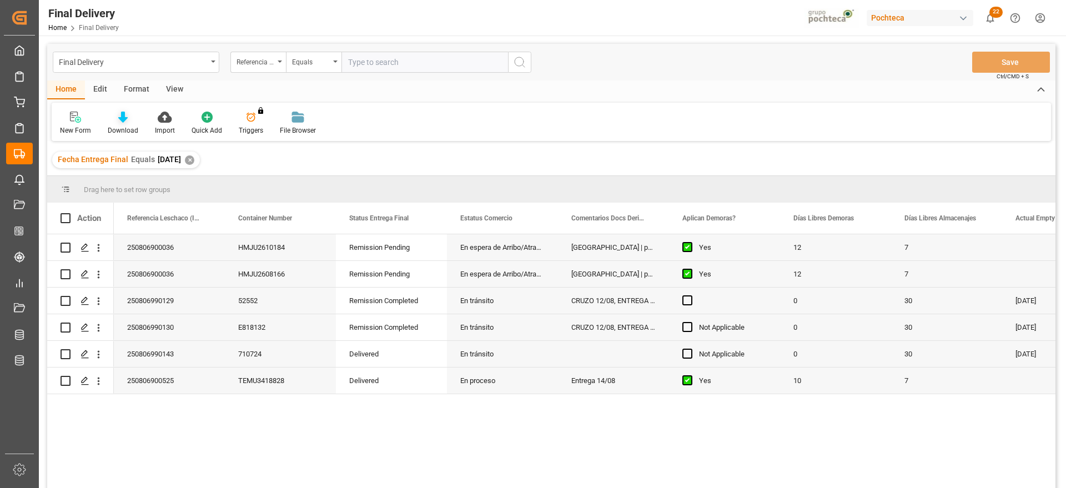
click at [128, 123] on div "Download" at bounding box center [122, 123] width 47 height 24
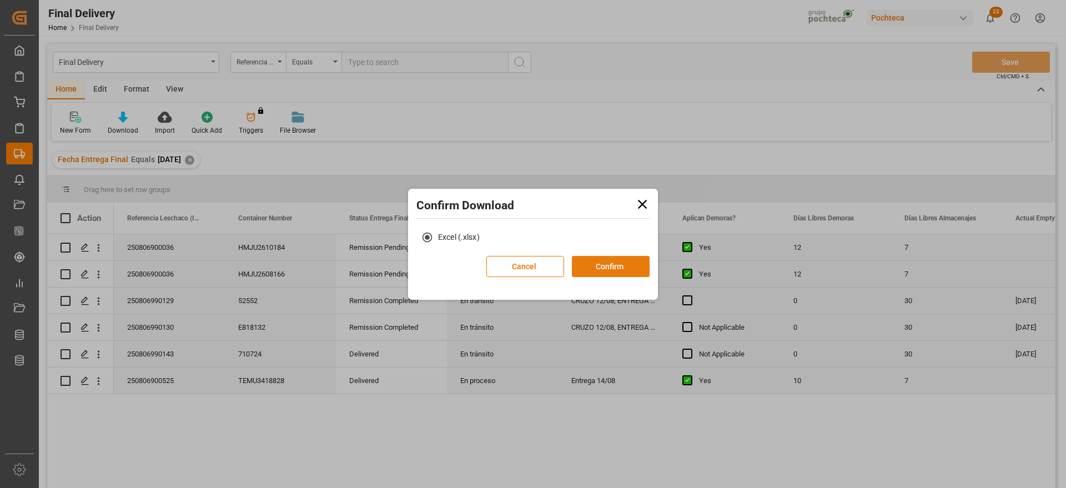
click at [636, 266] on button "Confirm" at bounding box center [611, 266] width 78 height 21
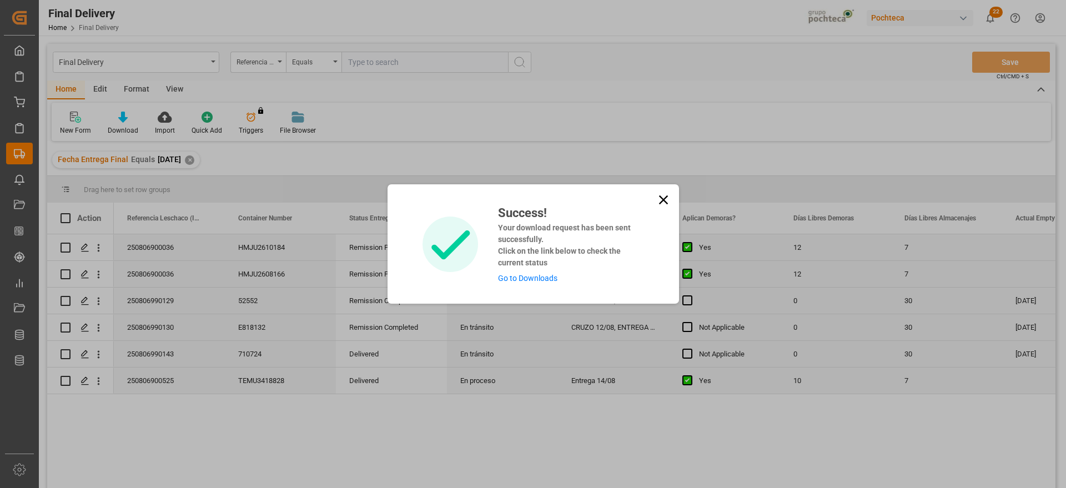
click at [526, 274] on link "Go to Downloads" at bounding box center [527, 278] width 59 height 9
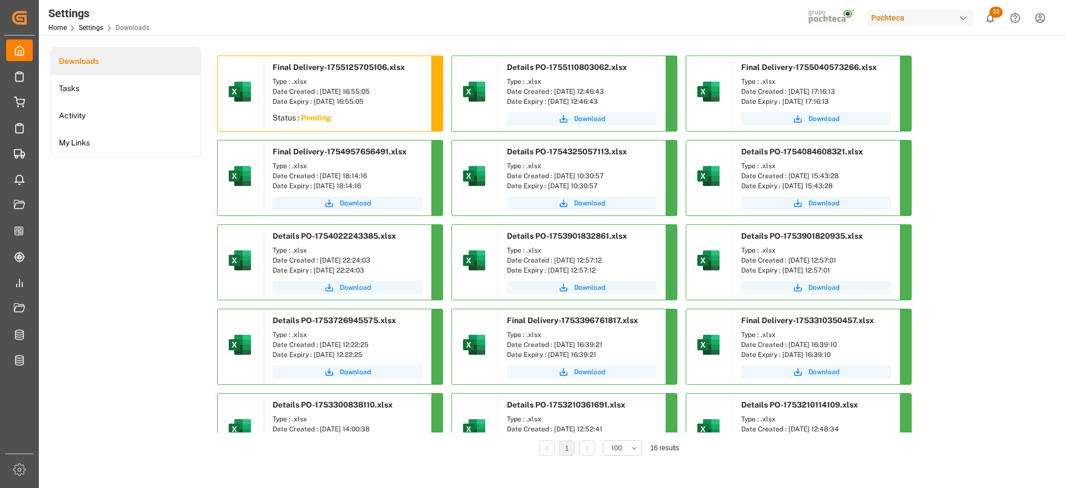
click at [355, 69] on span "Final Delivery-1755125705106.xlsx" at bounding box center [339, 67] width 132 height 9
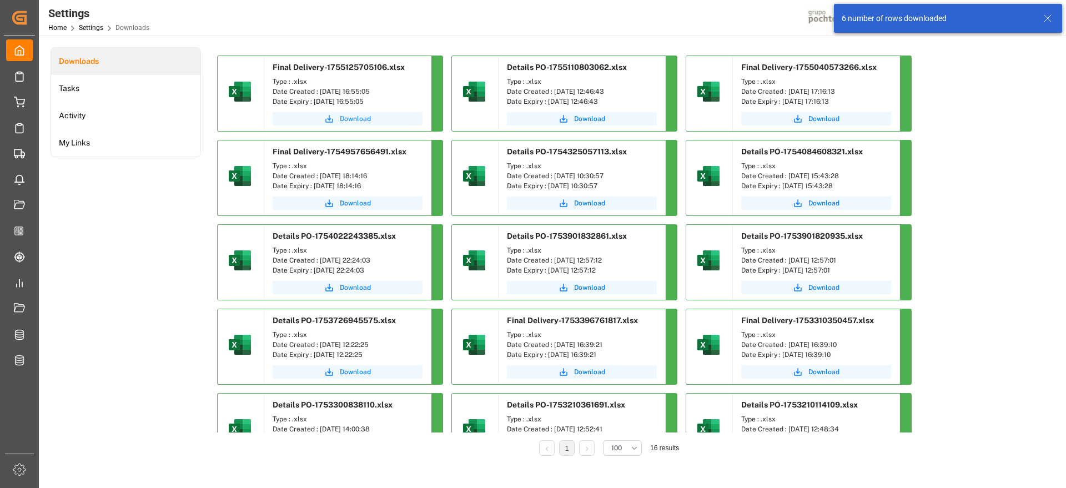
click at [360, 118] on span "Download" at bounding box center [355, 119] width 31 height 10
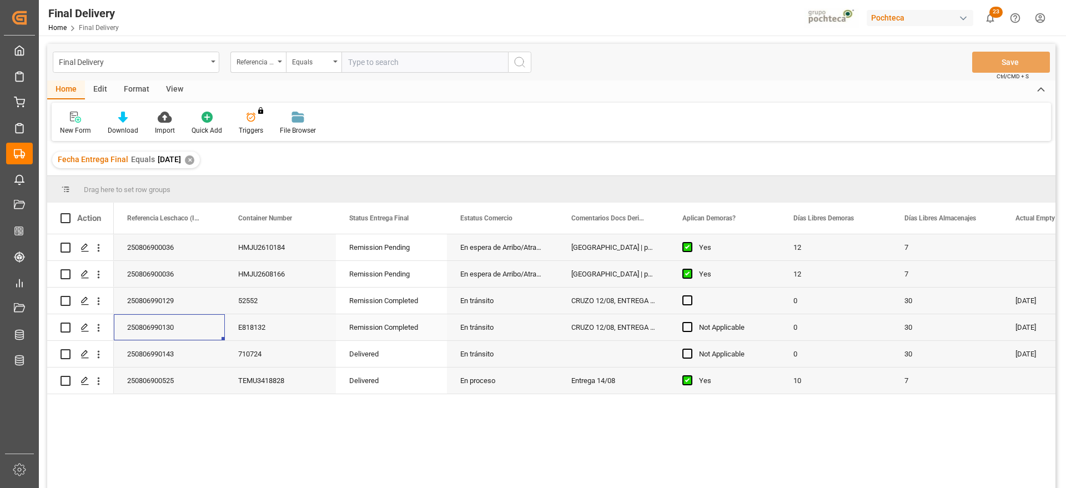
click at [162, 331] on div "250806990130" at bounding box center [169, 327] width 111 height 26
click at [194, 159] on div "✕" at bounding box center [189, 159] width 9 height 9
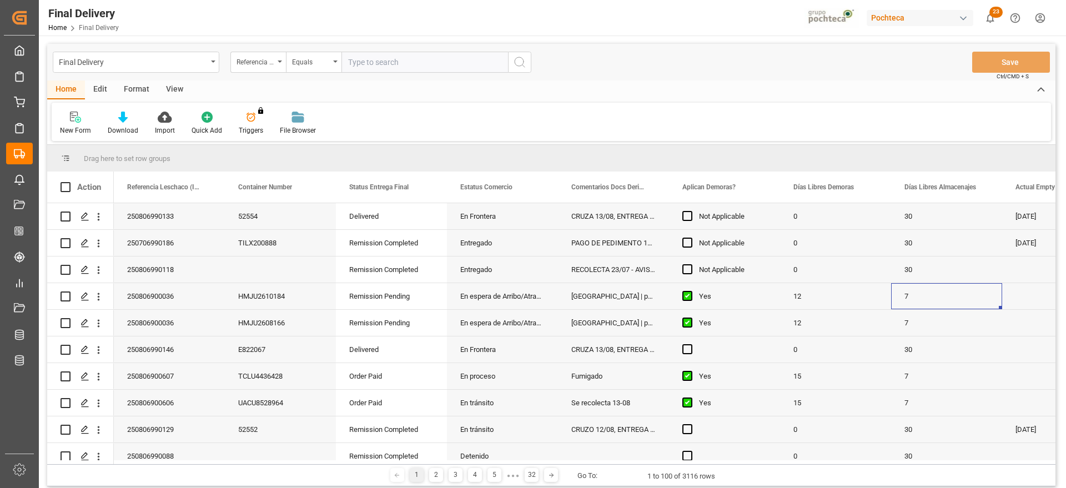
click at [169, 89] on div "View" at bounding box center [175, 89] width 34 height 19
click at [113, 124] on div "Standard Templates" at bounding box center [126, 123] width 72 height 24
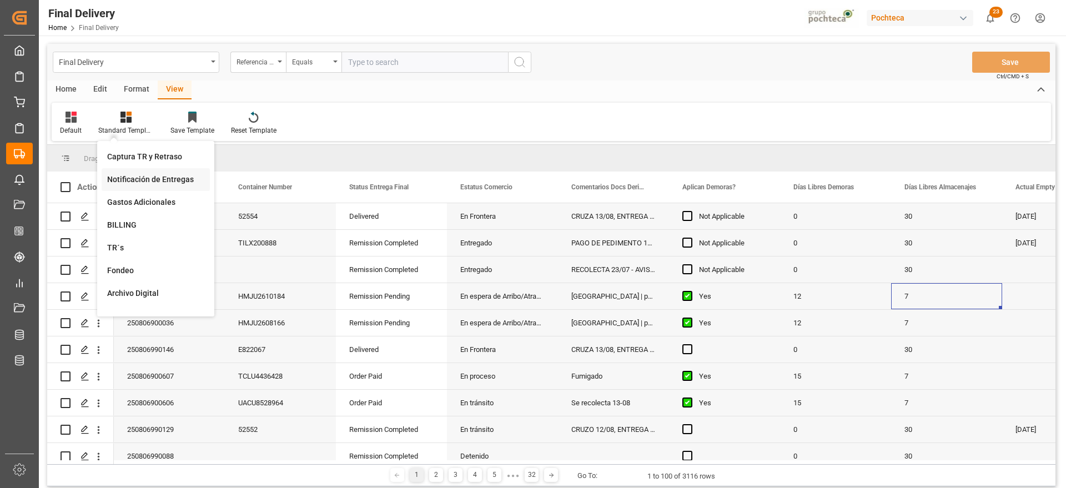
click at [155, 173] on div "Notificación de Entregas" at bounding box center [156, 179] width 108 height 23
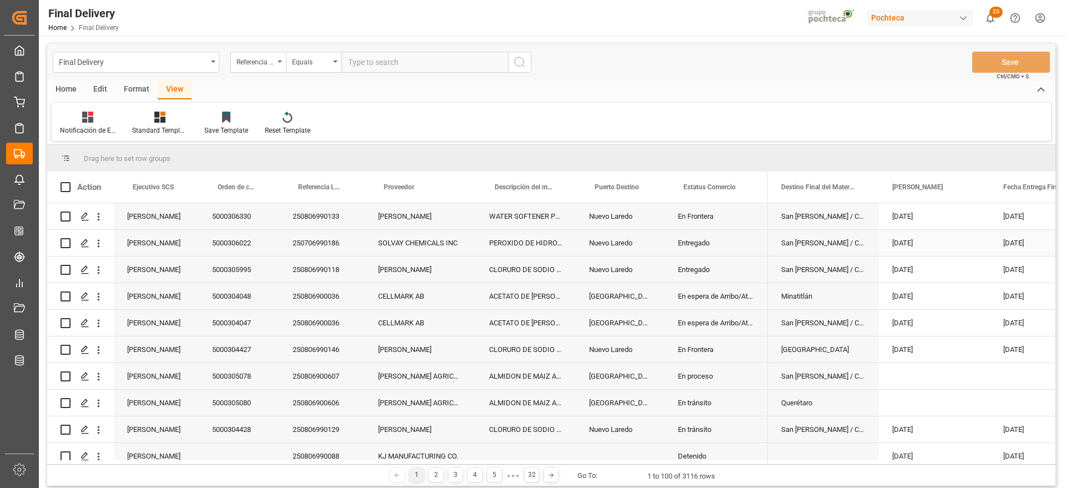
click at [1000, 228] on div "[DATE]" at bounding box center [1045, 216] width 111 height 26
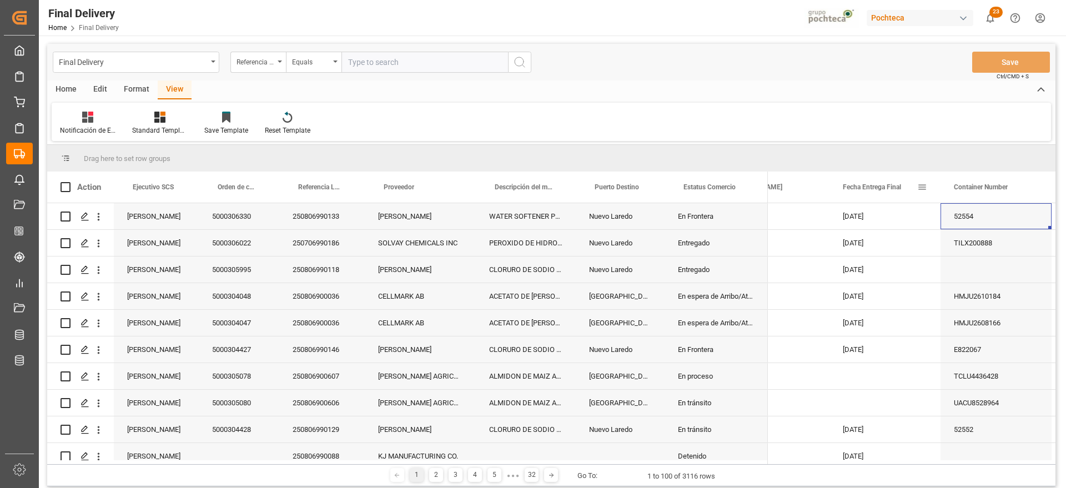
click at [922, 184] on span at bounding box center [922, 187] width 10 height 10
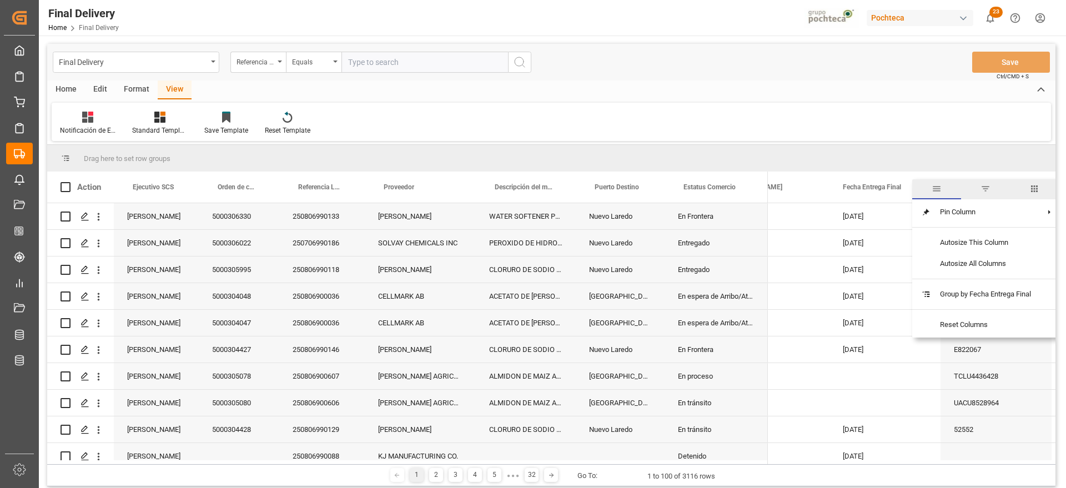
click at [984, 180] on span "filter" at bounding box center [985, 189] width 49 height 20
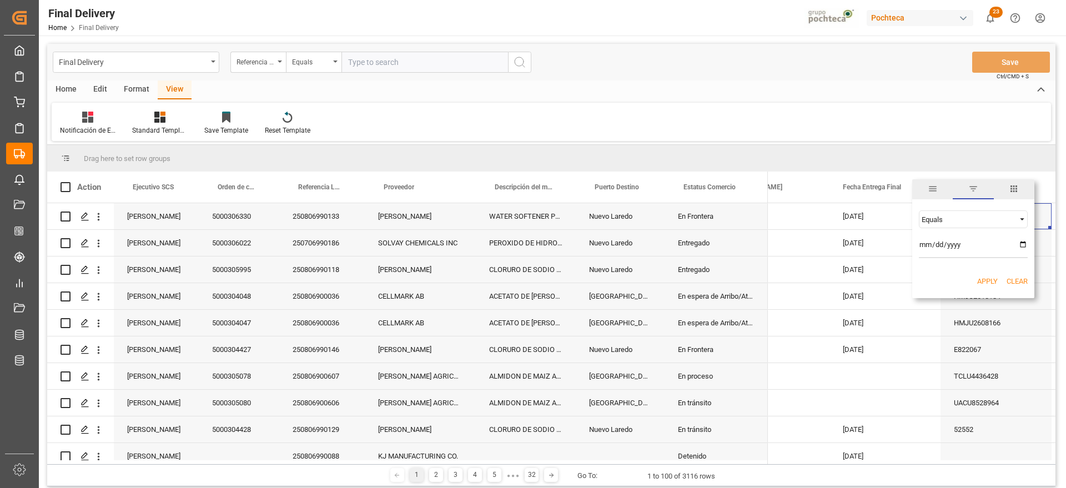
click at [1024, 244] on input "date" at bounding box center [973, 247] width 109 height 22
click at [989, 245] on input "[DATE]" at bounding box center [973, 247] width 109 height 22
click at [1020, 244] on input "[DATE]" at bounding box center [973, 247] width 109 height 22
type input "[DATE]"
click at [994, 280] on button "Apply" at bounding box center [987, 281] width 21 height 11
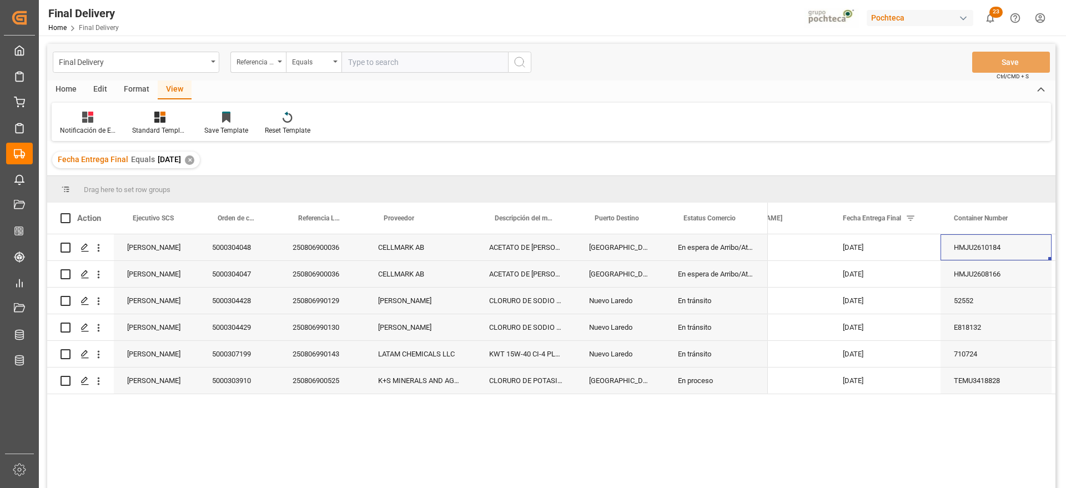
drag, startPoint x: 145, startPoint y: 78, endPoint x: 135, endPoint y: 84, distance: 11.7
click at [142, 79] on div "Final Delivery Referencia Leschaco (Impo) Equals Save Ctrl/CMD + S" at bounding box center [551, 62] width 1008 height 37
click at [130, 88] on div "Format" at bounding box center [136, 89] width 42 height 19
click at [100, 88] on div "Edit" at bounding box center [100, 89] width 31 height 19
click at [67, 89] on div "Home" at bounding box center [66, 89] width 38 height 19
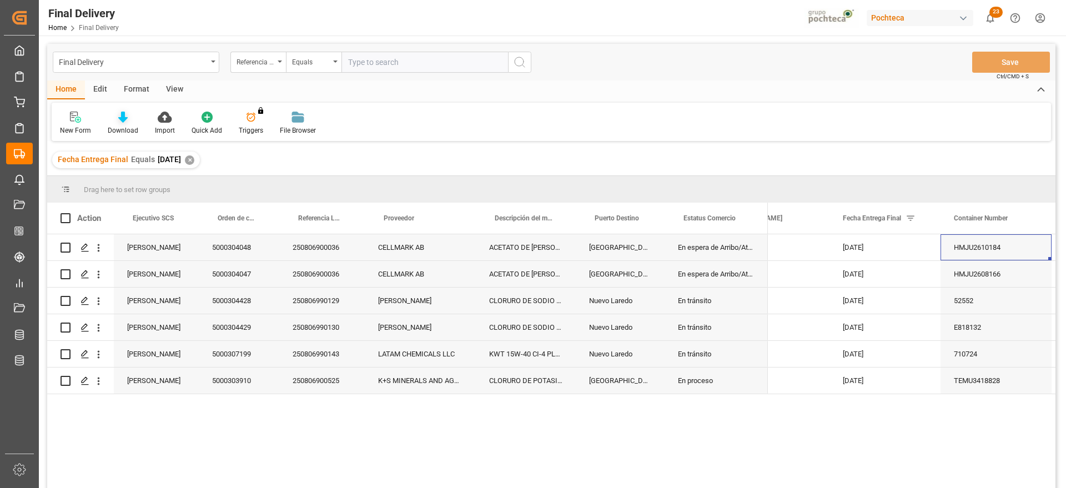
click at [121, 120] on icon at bounding box center [122, 117] width 9 height 11
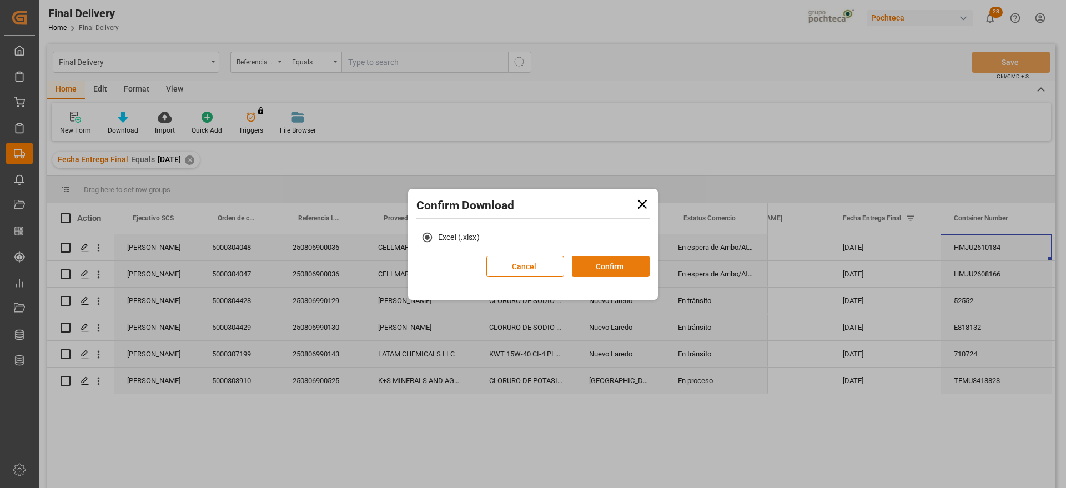
click at [603, 271] on button "Confirm" at bounding box center [611, 266] width 78 height 21
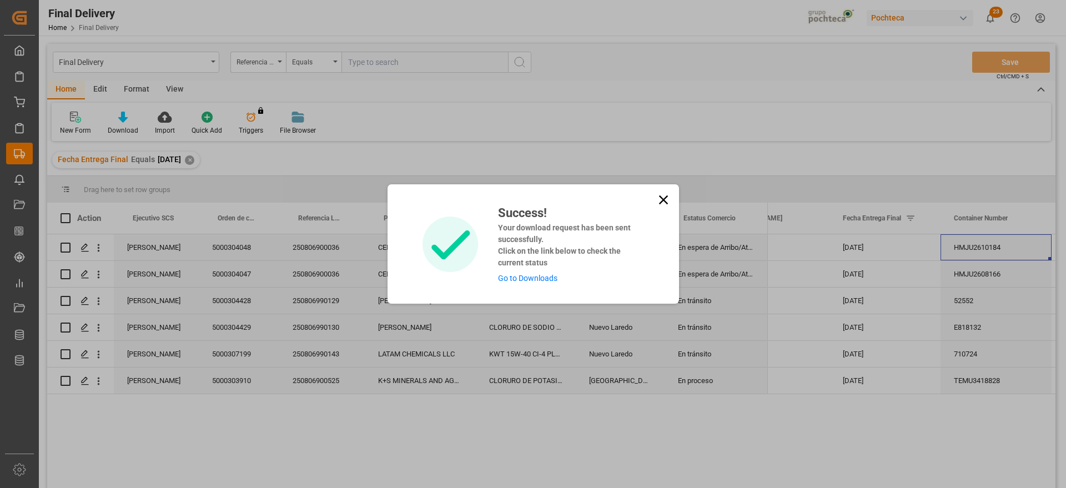
click at [532, 281] on link "Go to Downloads" at bounding box center [527, 278] width 59 height 9
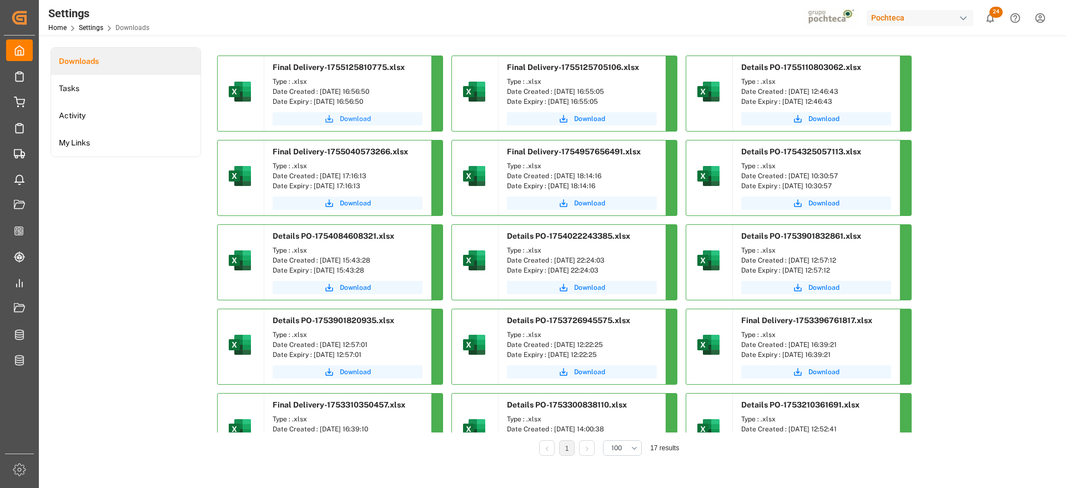
click at [359, 117] on span "Download" at bounding box center [355, 119] width 31 height 10
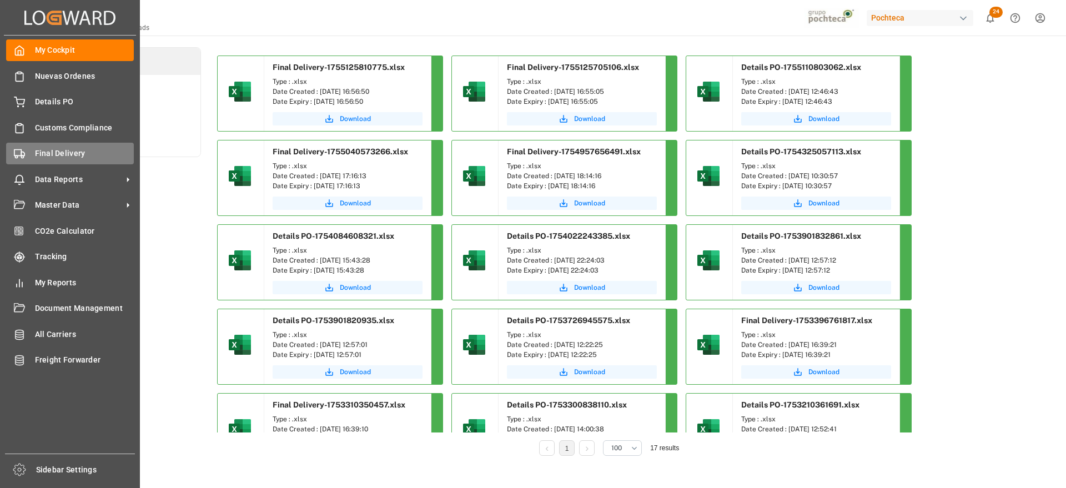
click at [56, 157] on span "Final Delivery" at bounding box center [84, 154] width 99 height 12
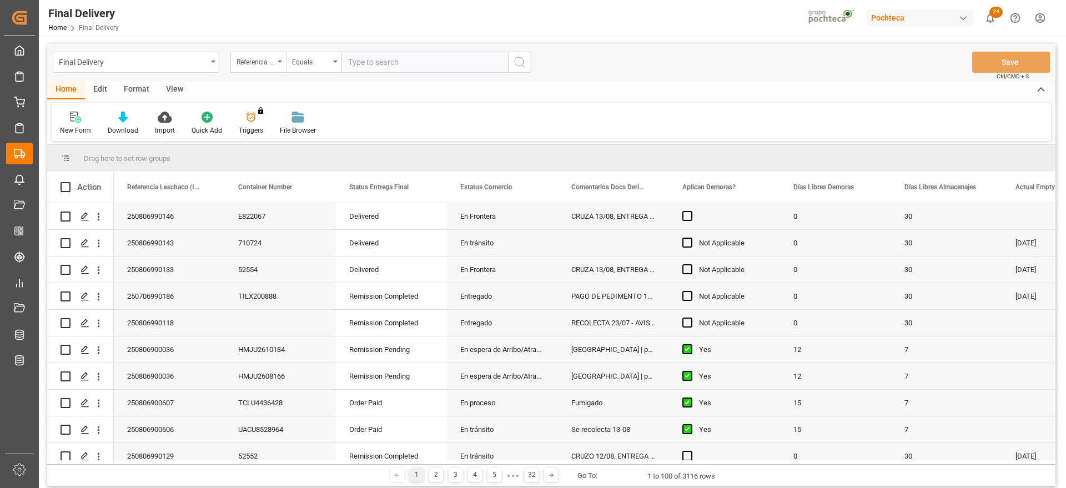
click at [372, 59] on input "text" at bounding box center [424, 62] width 167 height 21
type input "250806900591"
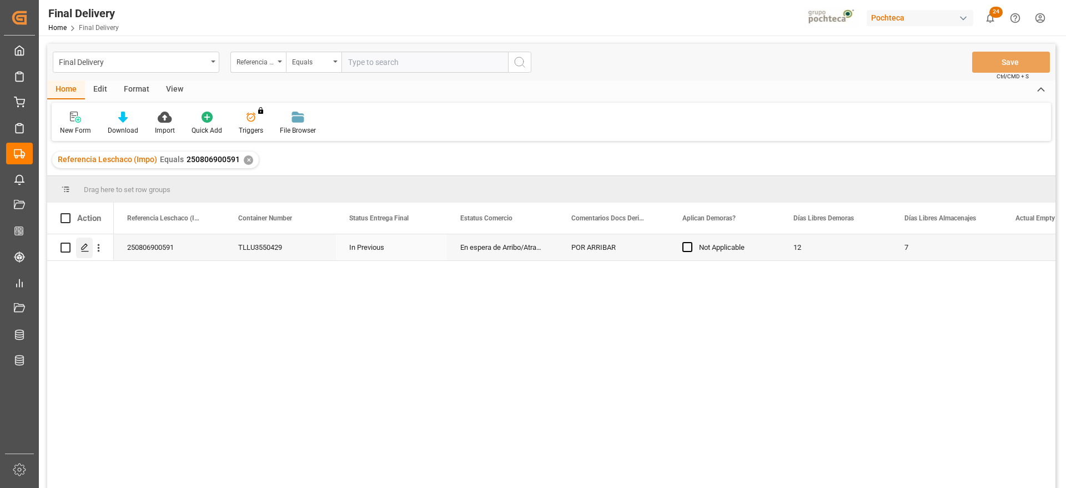
click at [83, 251] on icon "Press SPACE to select this row." at bounding box center [84, 247] width 9 height 9
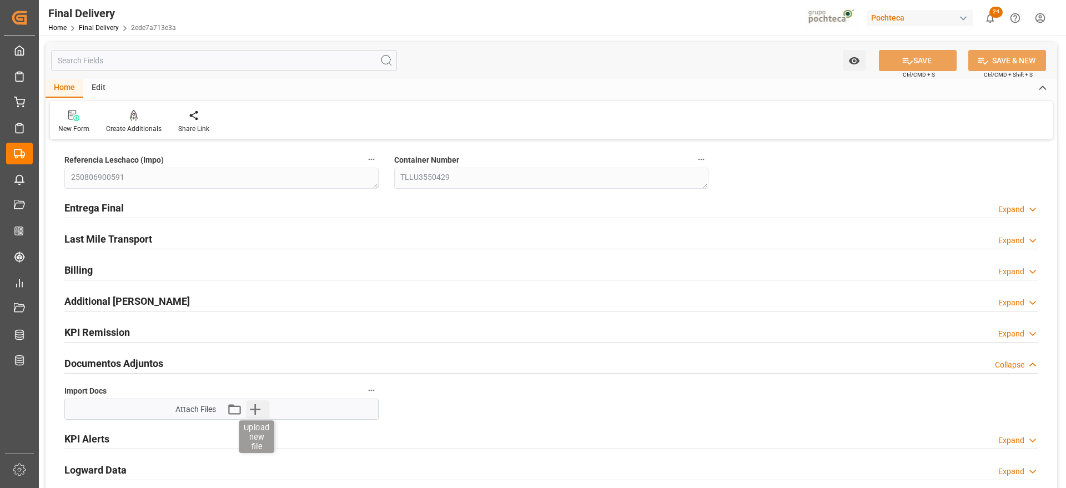
click at [256, 406] on icon "button" at bounding box center [255, 409] width 18 height 18
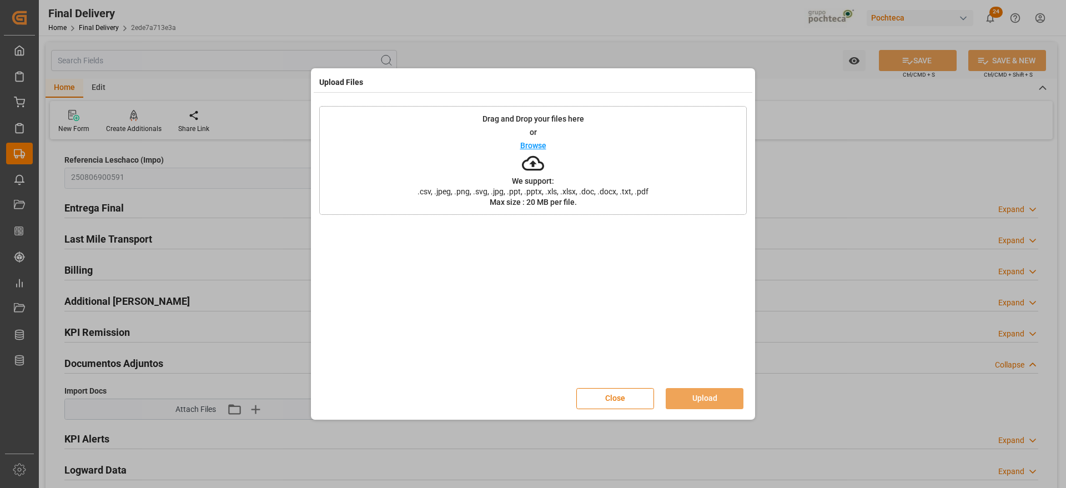
click at [585, 399] on button "Close" at bounding box center [615, 398] width 78 height 21
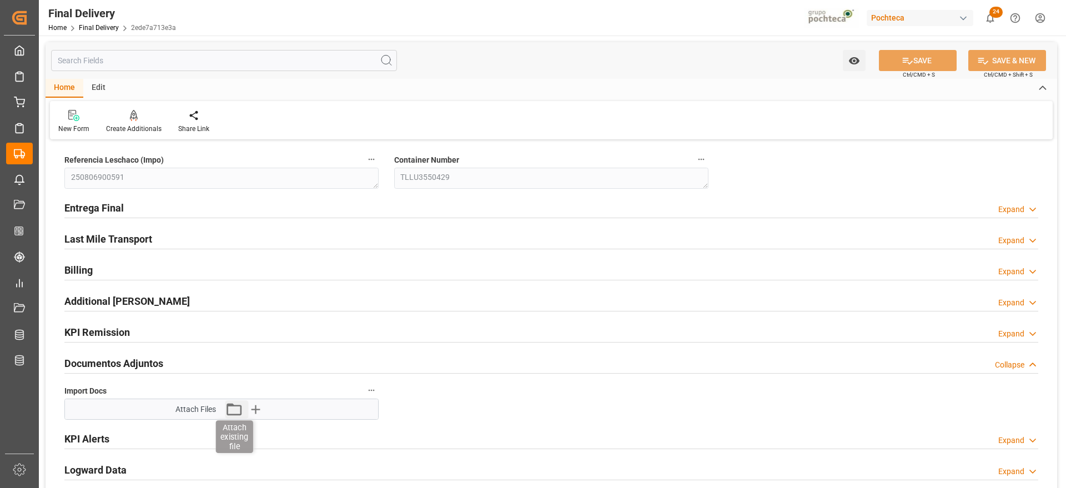
click at [234, 412] on icon "button" at bounding box center [234, 409] width 18 height 18
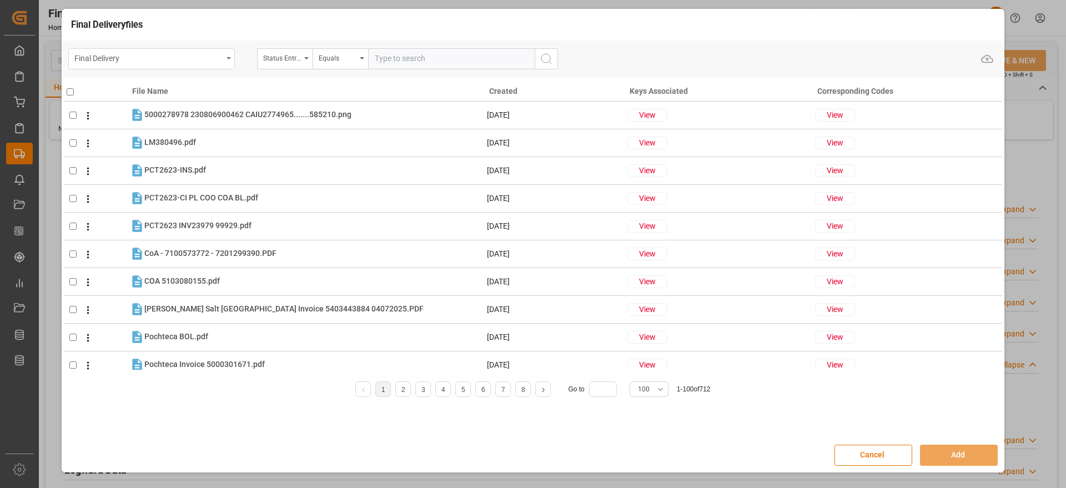
click at [210, 51] on div "Final Delivery" at bounding box center [148, 58] width 148 height 14
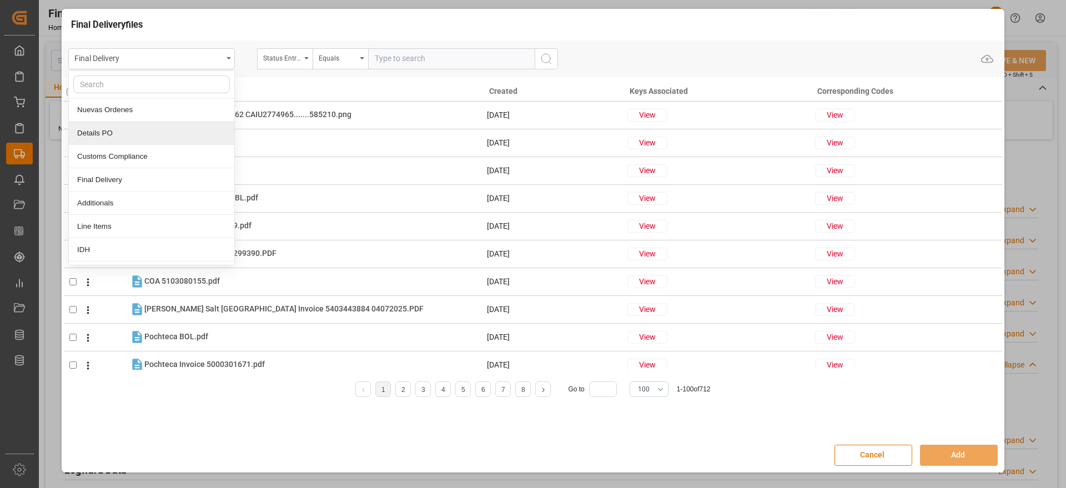
click at [149, 137] on div "Details PO" at bounding box center [151, 133] width 165 height 23
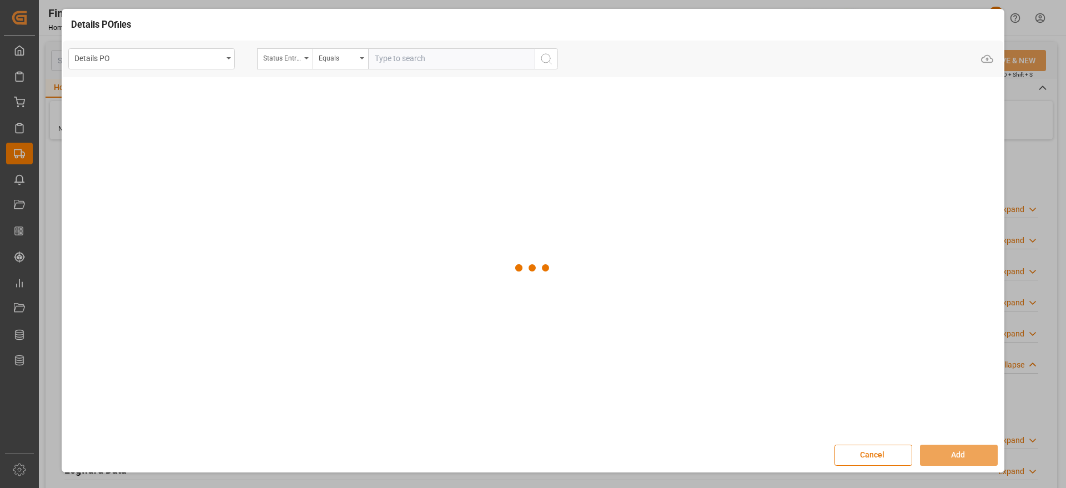
click at [412, 61] on input "text" at bounding box center [451, 58] width 167 height 21
click at [275, 62] on div "Status Entrega Final" at bounding box center [282, 57] width 38 height 13
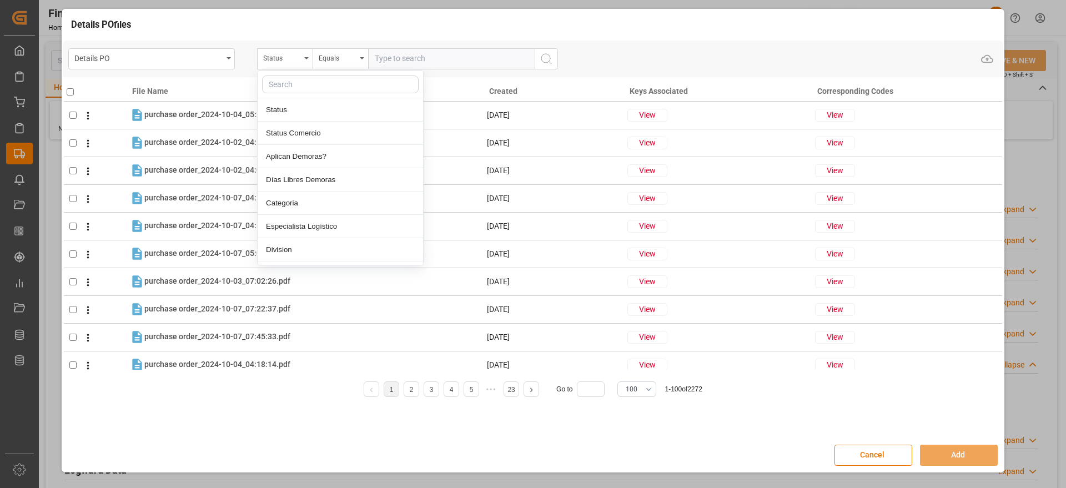
click at [291, 85] on input "text" at bounding box center [340, 84] width 157 height 18
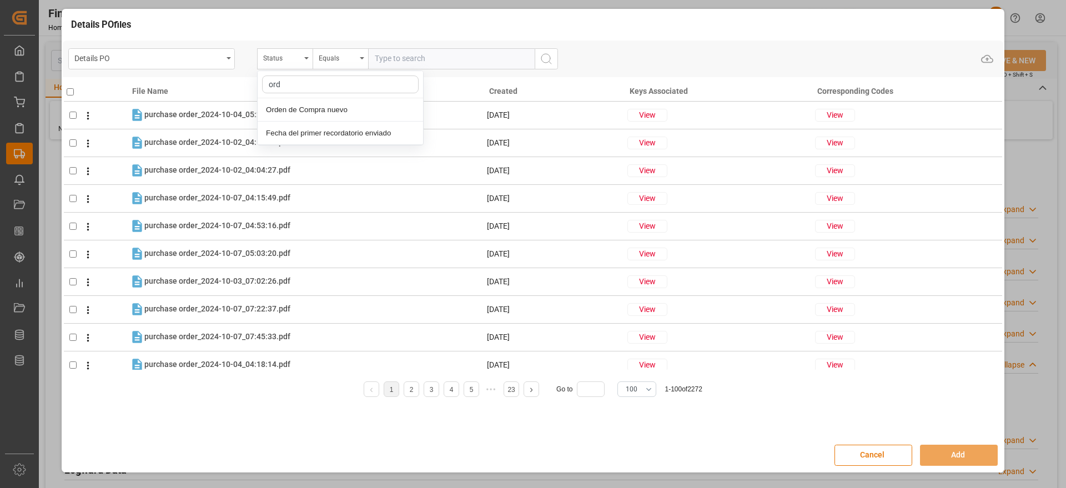
type input "orde"
click at [338, 107] on div "Orden de Compra nuevo" at bounding box center [340, 109] width 165 height 23
click at [409, 61] on input "text" at bounding box center [451, 58] width 167 height 21
paste input "5000305762"
type input "5000305762"
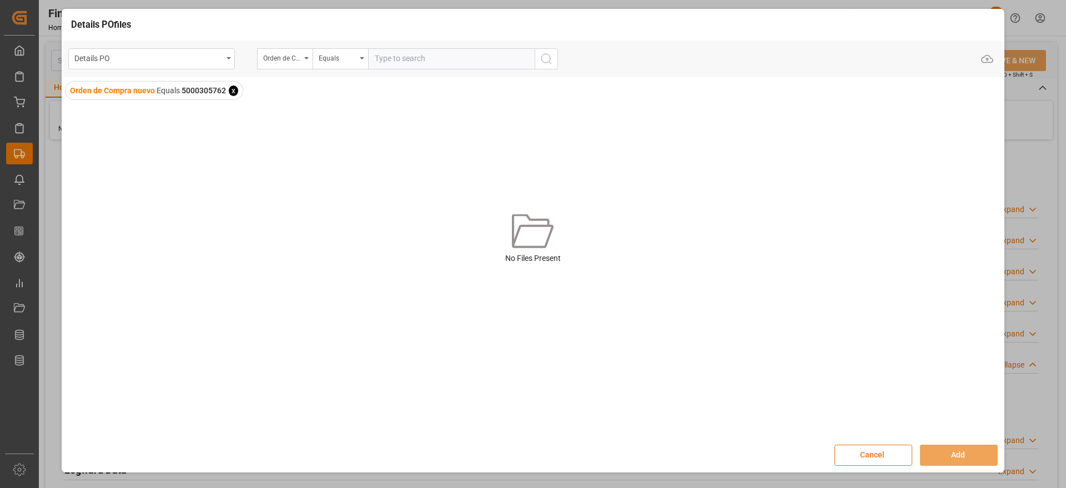
click at [231, 90] on span "x" at bounding box center [233, 90] width 9 height 11
click at [403, 59] on input "text" at bounding box center [451, 58] width 167 height 21
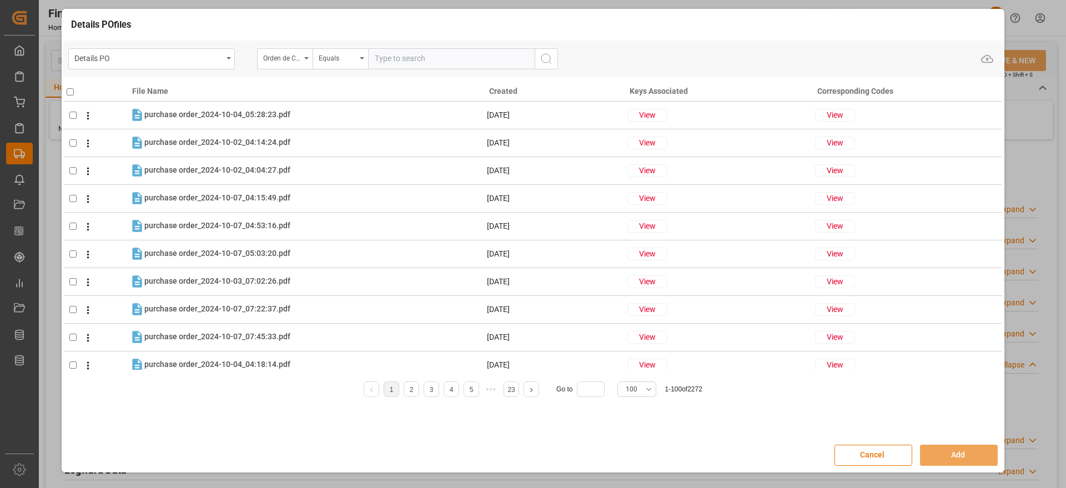
paste input "5000305762"
type input "5000305762"
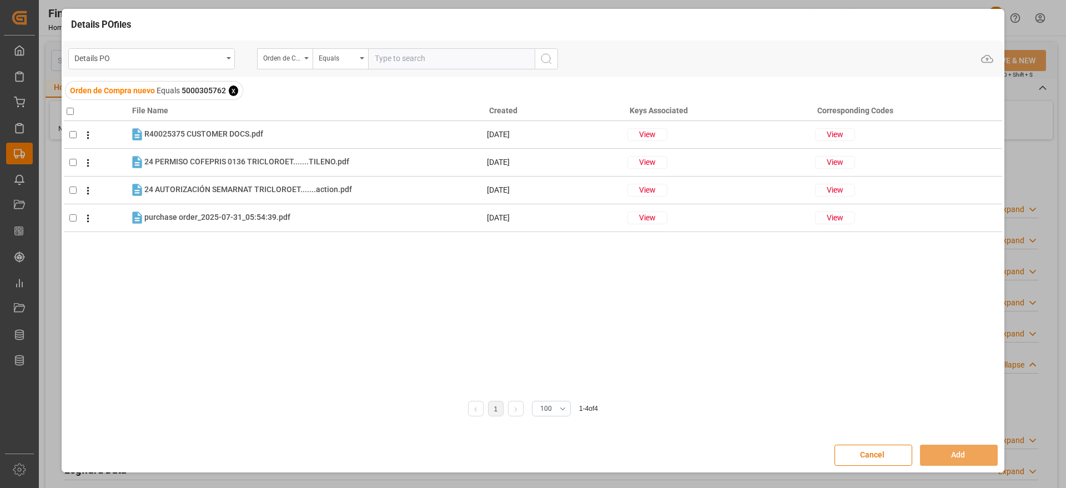
click at [69, 113] on input "checkbox" at bounding box center [70, 111] width 7 height 7
checkbox input "true"
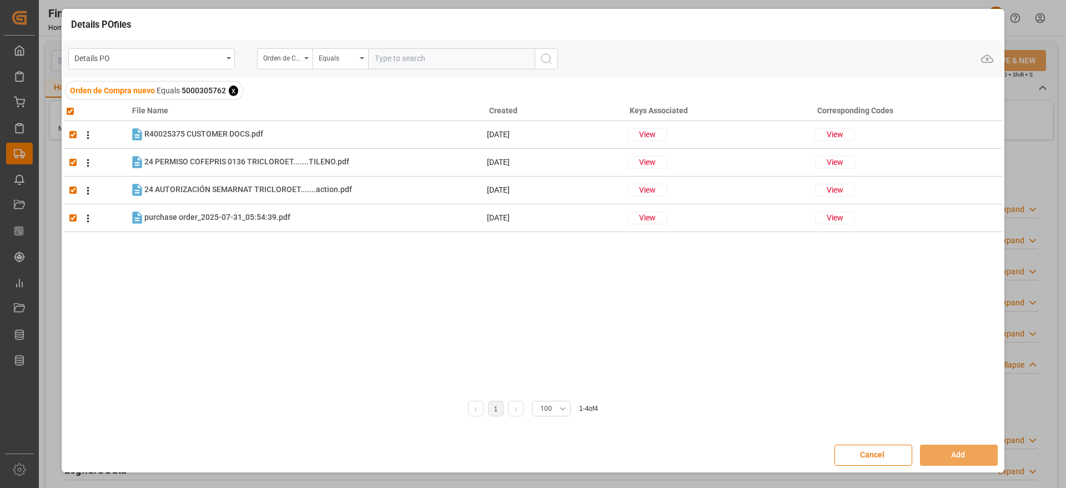
checkbox input "true"
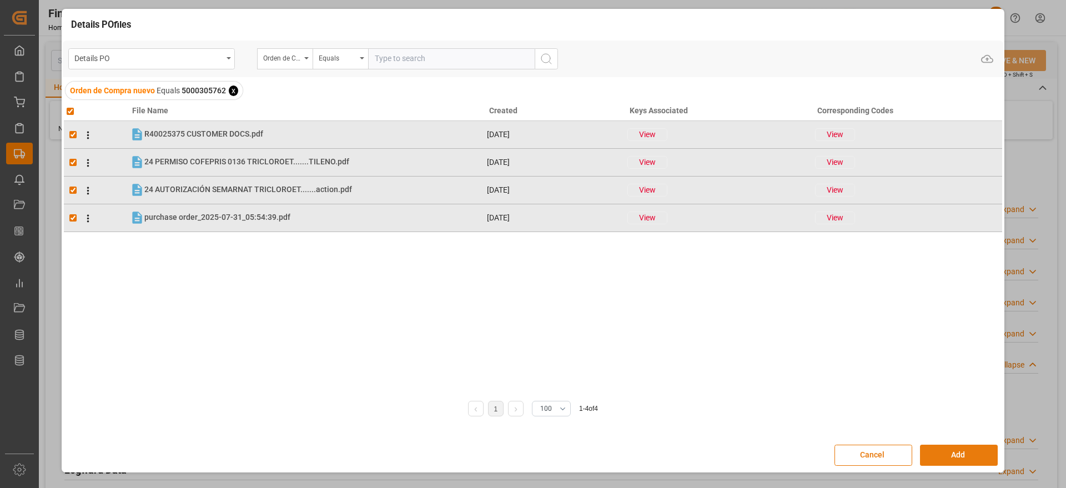
click at [954, 461] on button "Add" at bounding box center [959, 455] width 78 height 21
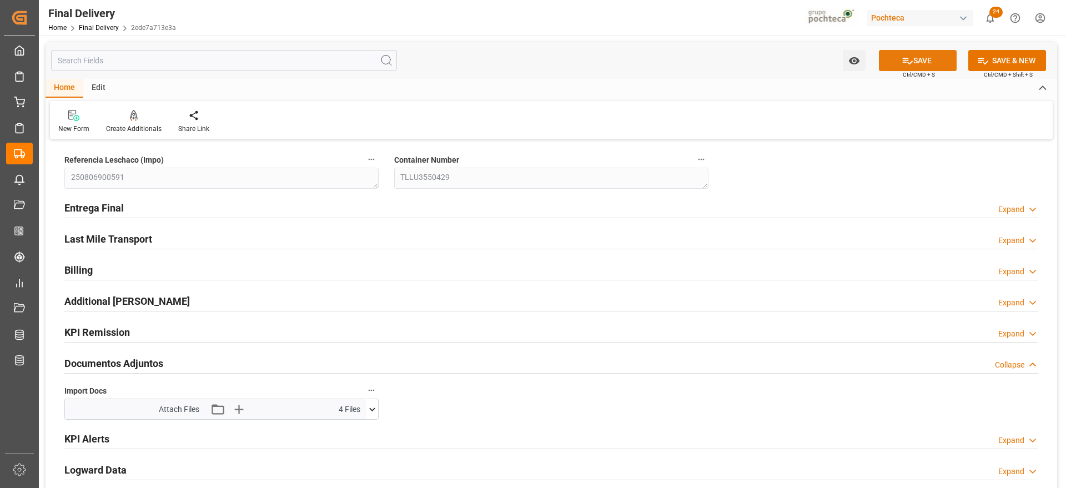
click at [909, 62] on icon at bounding box center [908, 61] width 10 height 7
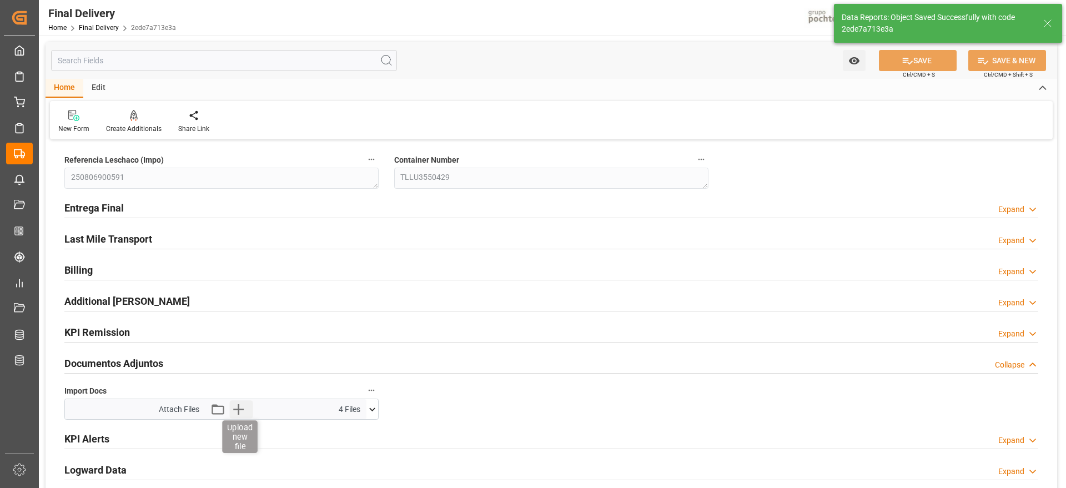
click at [230, 411] on icon "button" at bounding box center [238, 409] width 18 height 18
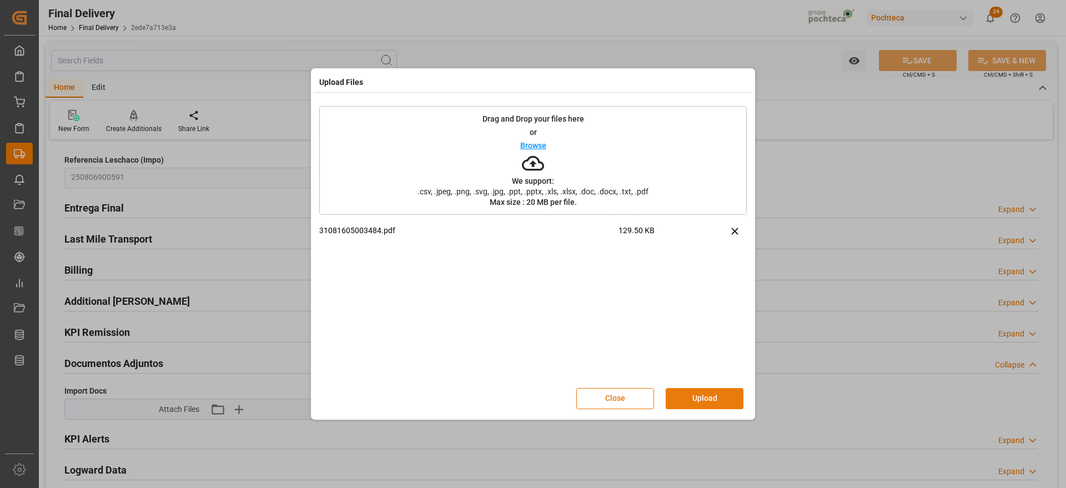
click at [704, 392] on button "Upload" at bounding box center [705, 398] width 78 height 21
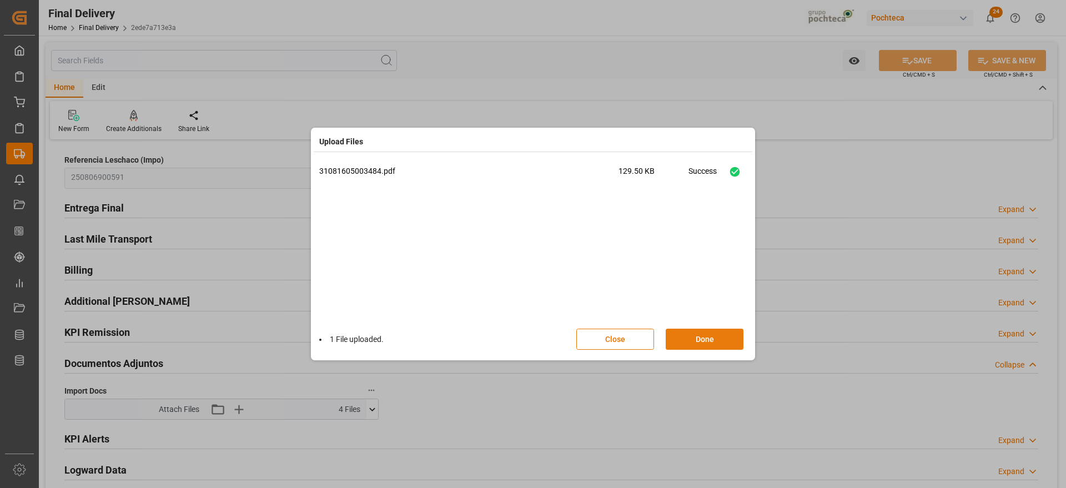
click at [696, 337] on button "Done" at bounding box center [705, 339] width 78 height 21
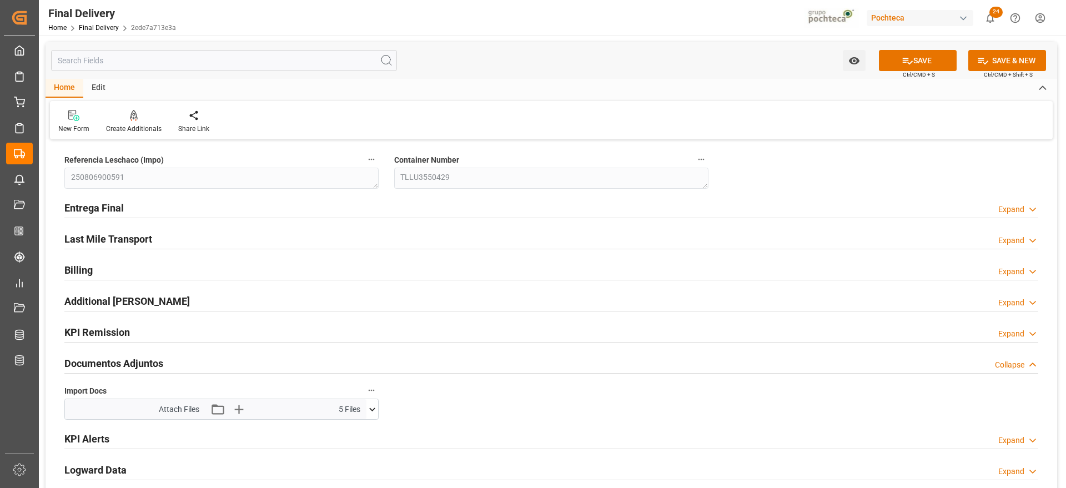
click at [894, 55] on button "SAVE" at bounding box center [918, 60] width 78 height 21
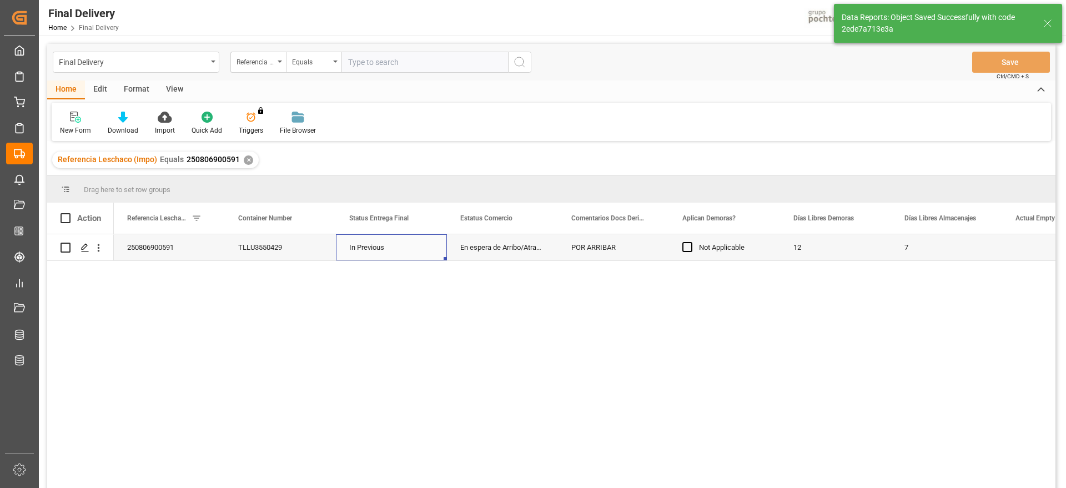
click at [406, 249] on div "In Previous" at bounding box center [391, 247] width 111 height 26
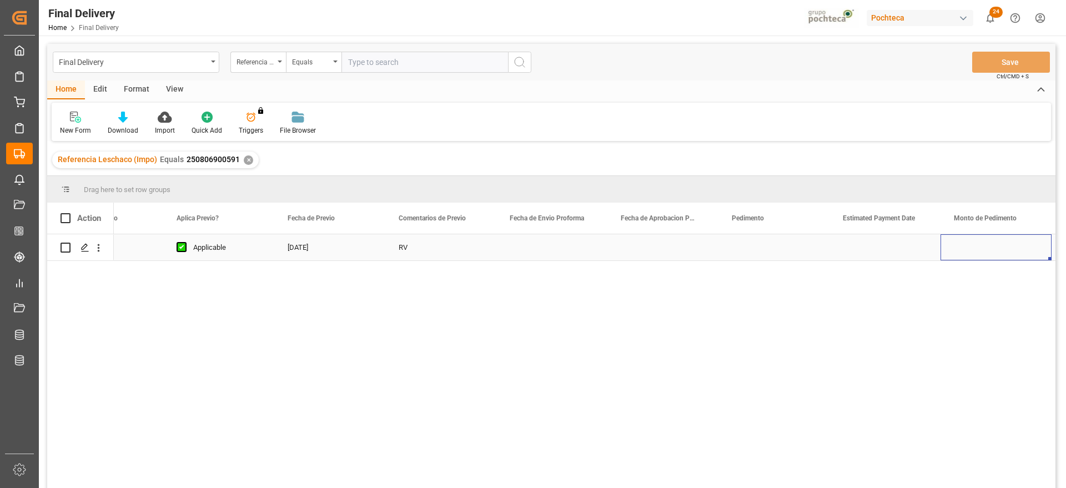
scroll to position [0, 1727]
click at [541, 243] on div "Press SPACE to select this row." at bounding box center [551, 247] width 111 height 26
click at [652, 243] on div "Press SPACE to select this row." at bounding box center [662, 247] width 111 height 26
click at [557, 248] on div "Press SPACE to select this row." at bounding box center [551, 247] width 111 height 26
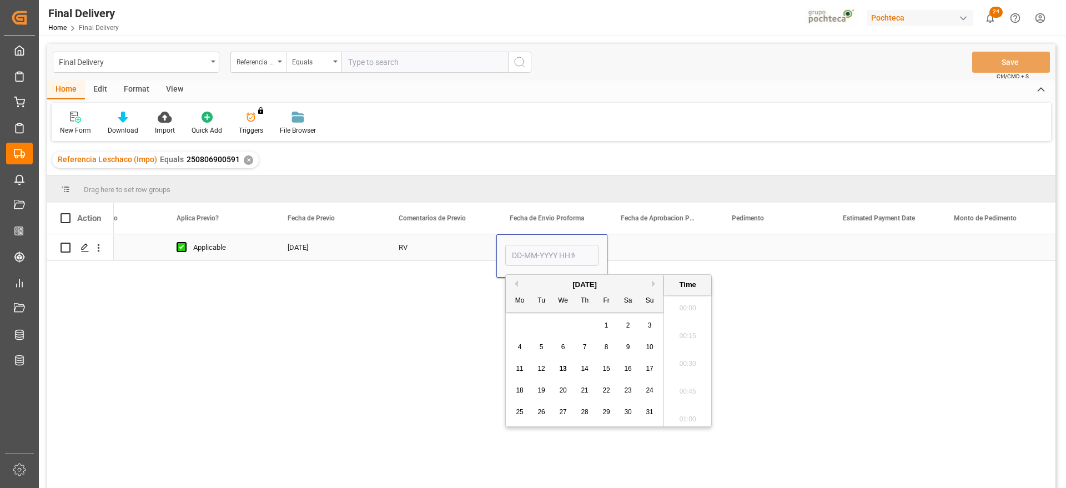
scroll to position [1836, 0]
click at [521, 365] on span "11" at bounding box center [519, 369] width 7 height 8
type input "[DATE] 00:00"
click at [645, 246] on div "Press SPACE to select this row." at bounding box center [662, 247] width 111 height 26
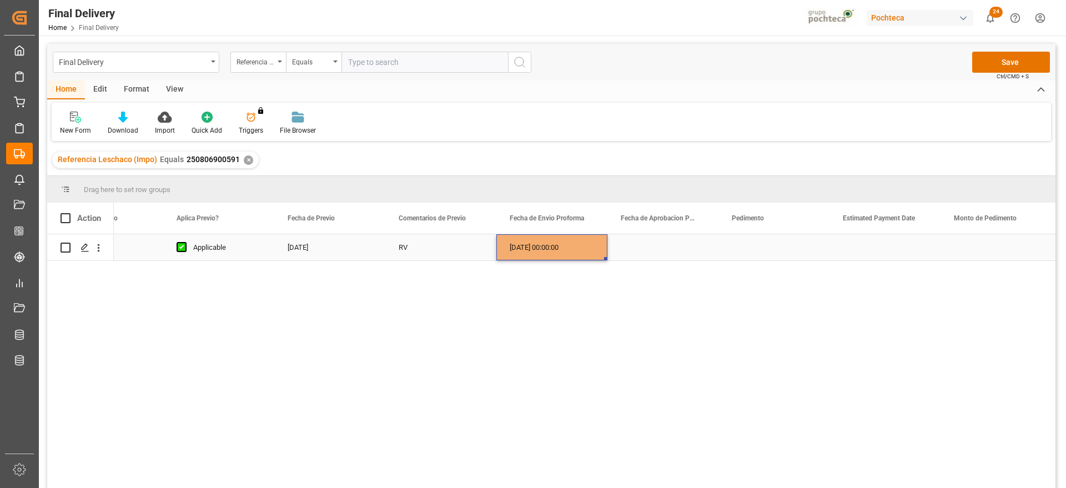
click at [552, 250] on div "[DATE] 00:00:00" at bounding box center [551, 247] width 111 height 26
click at [647, 242] on div "Press SPACE to select this row." at bounding box center [662, 247] width 111 height 26
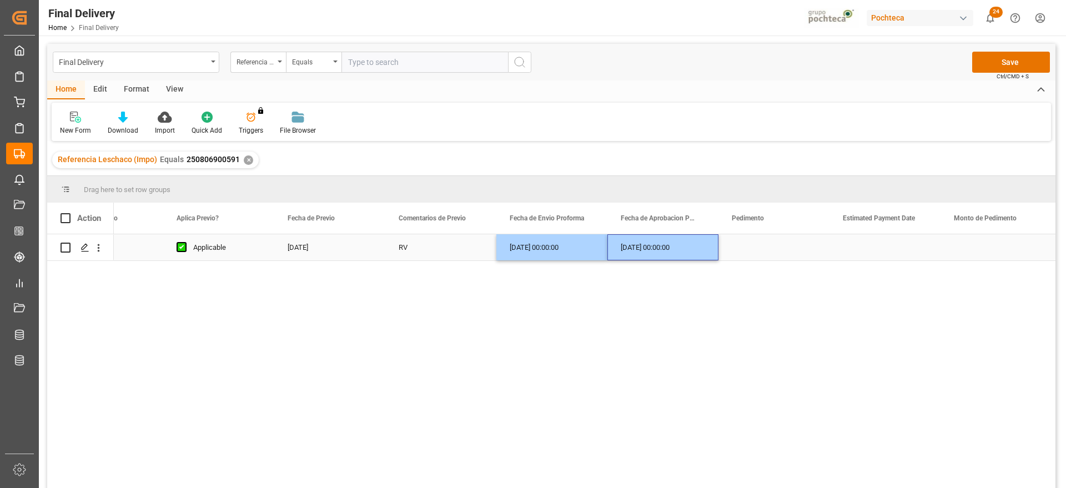
click at [733, 244] on div "Press SPACE to select this row." at bounding box center [773, 247] width 111 height 26
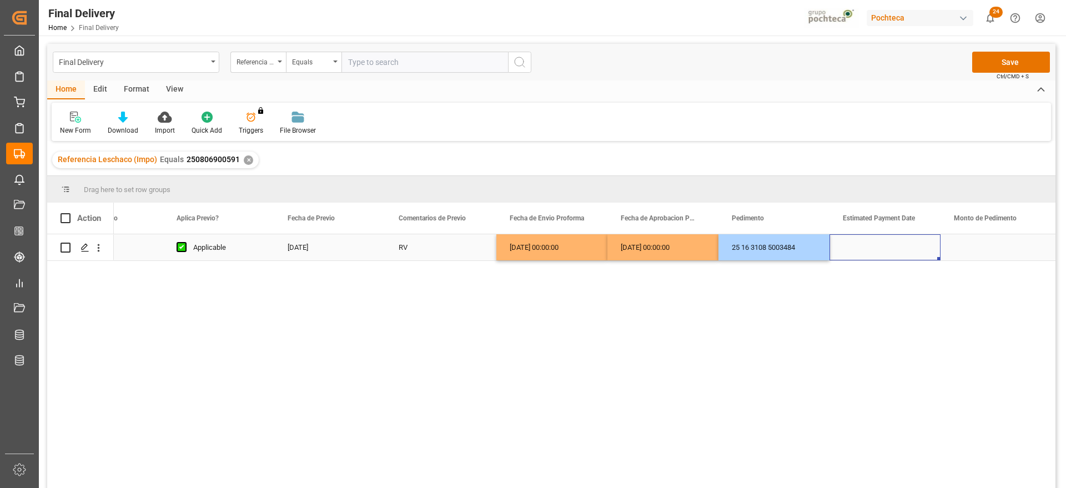
click at [872, 246] on div "Press SPACE to select this row." at bounding box center [884, 247] width 111 height 26
click at [868, 246] on div "Press SPACE to select this row." at bounding box center [884, 247] width 111 height 26
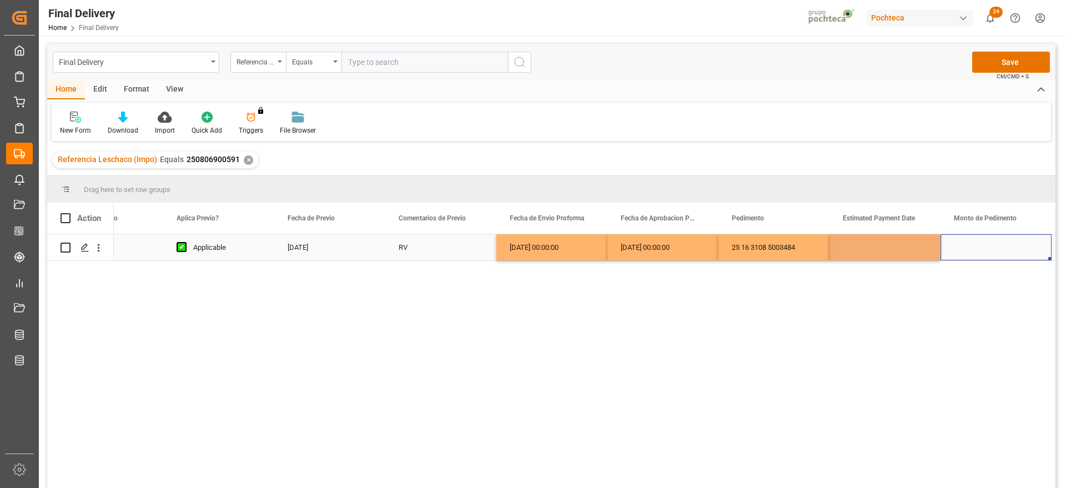
click at [971, 241] on div "Press SPACE to select this row." at bounding box center [995, 247] width 111 height 26
click at [964, 246] on input "Press SPACE to select this row." at bounding box center [995, 253] width 93 height 21
paste input "64231"
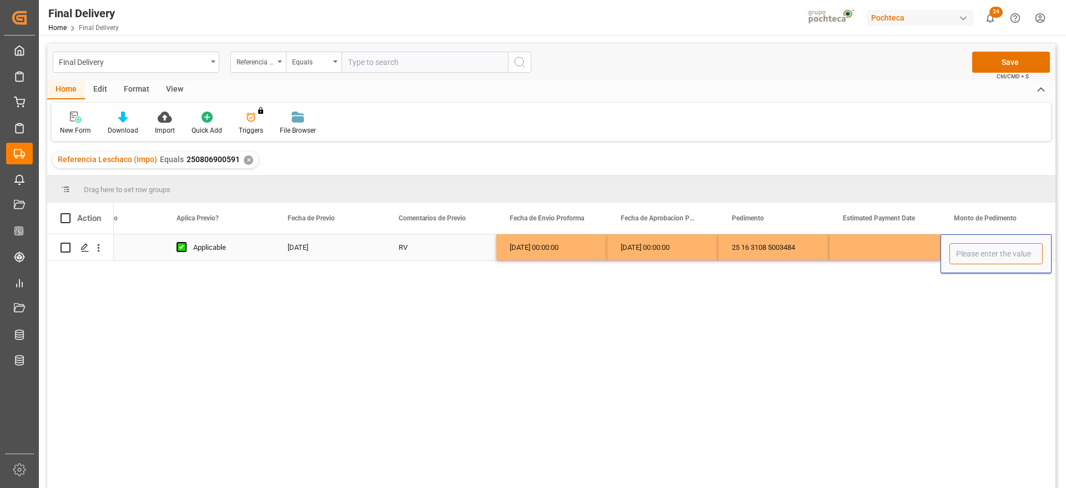
type input "64231"
click at [892, 254] on div "Press SPACE to select this row." at bounding box center [884, 247] width 111 height 26
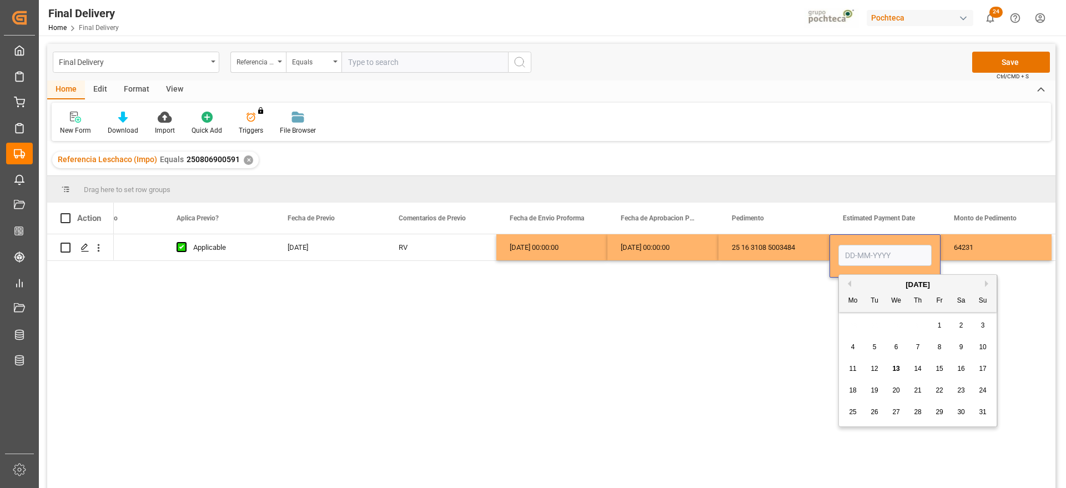
click at [891, 374] on div "13" at bounding box center [896, 368] width 14 height 13
type input "[DATE]"
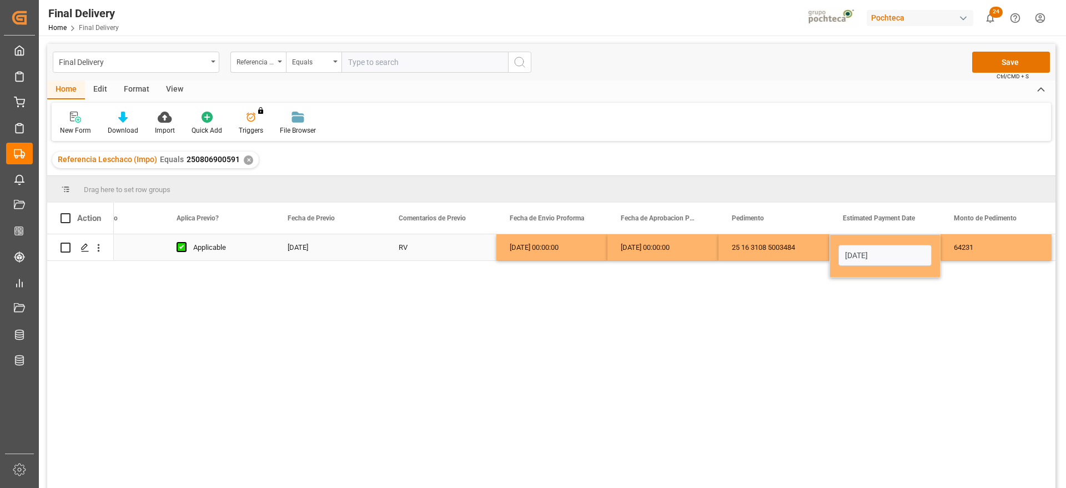
click at [963, 255] on div "64231" at bounding box center [995, 247] width 111 height 26
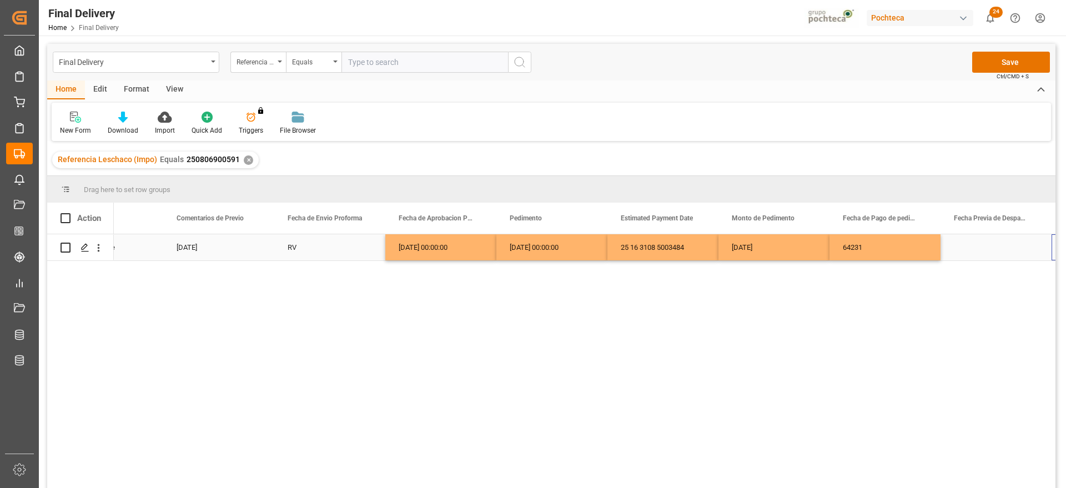
scroll to position [0, 0]
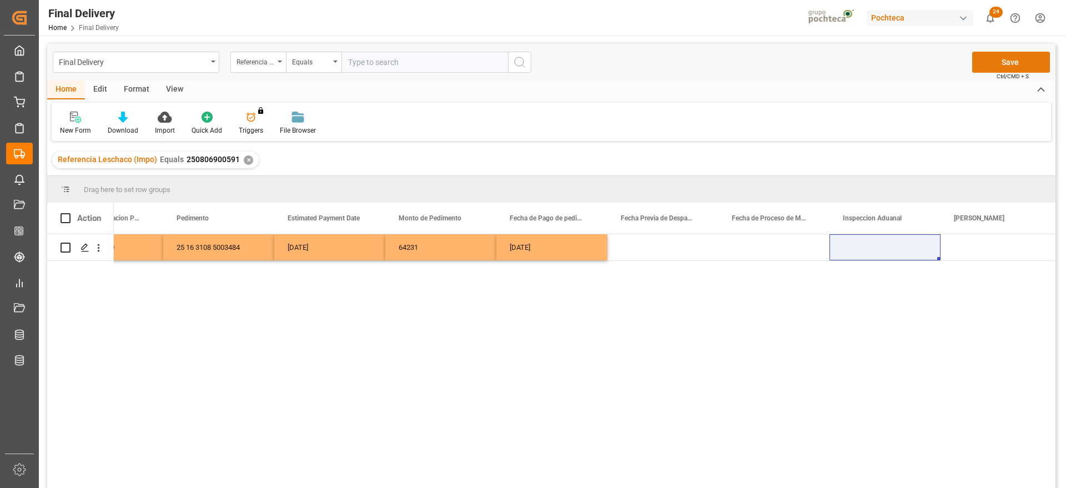
click at [991, 59] on button "Save" at bounding box center [1011, 62] width 78 height 21
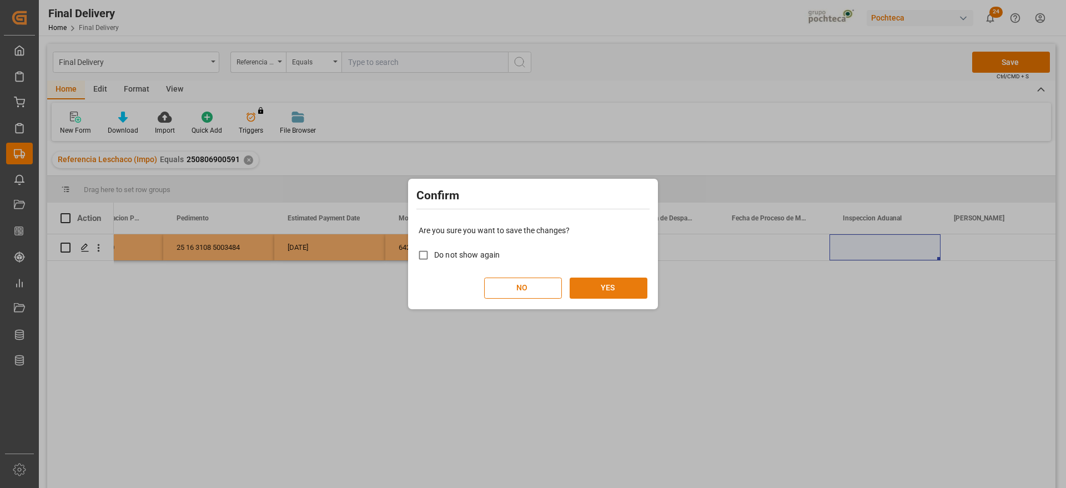
click at [606, 285] on button "YES" at bounding box center [609, 288] width 78 height 21
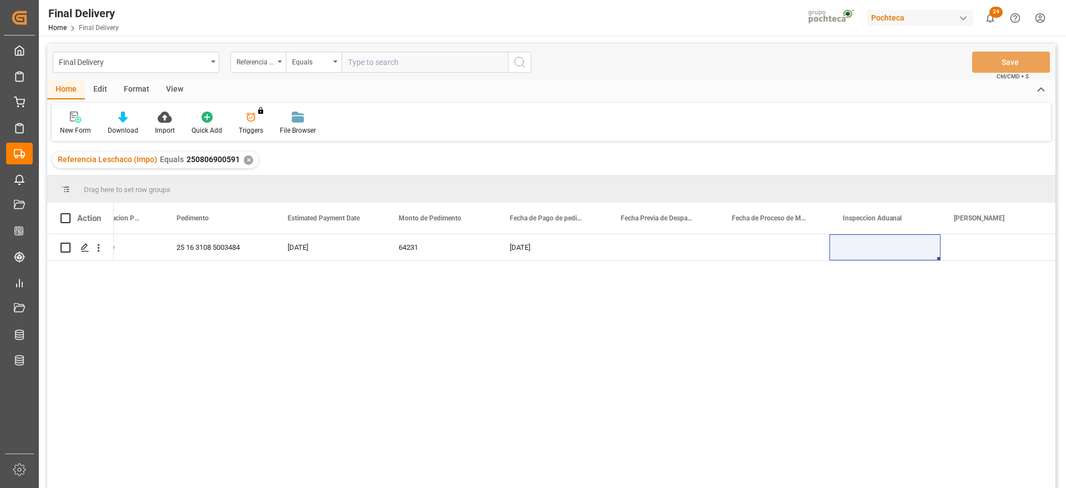
click at [247, 156] on div "✕" at bounding box center [248, 159] width 9 height 9
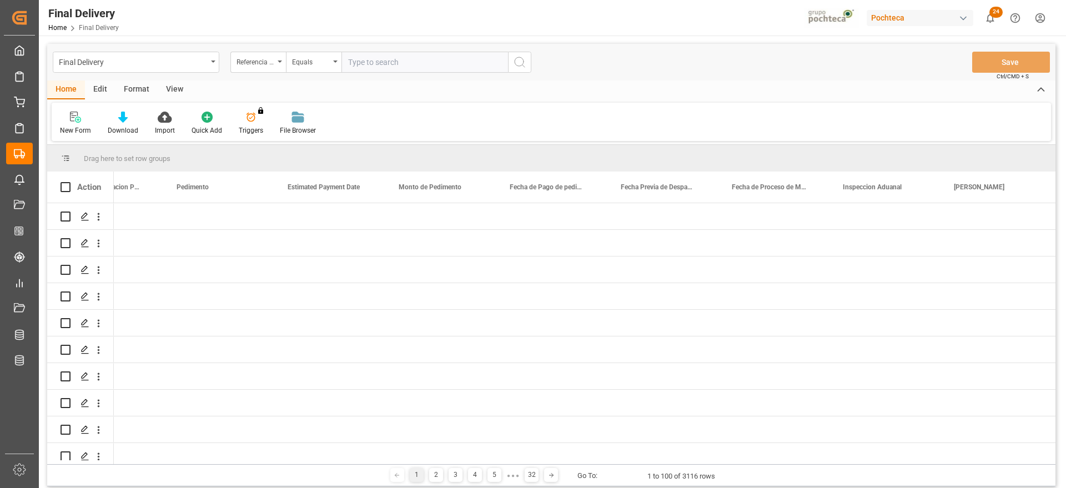
scroll to position [0, 2282]
